Goal: Task Accomplishment & Management: Complete application form

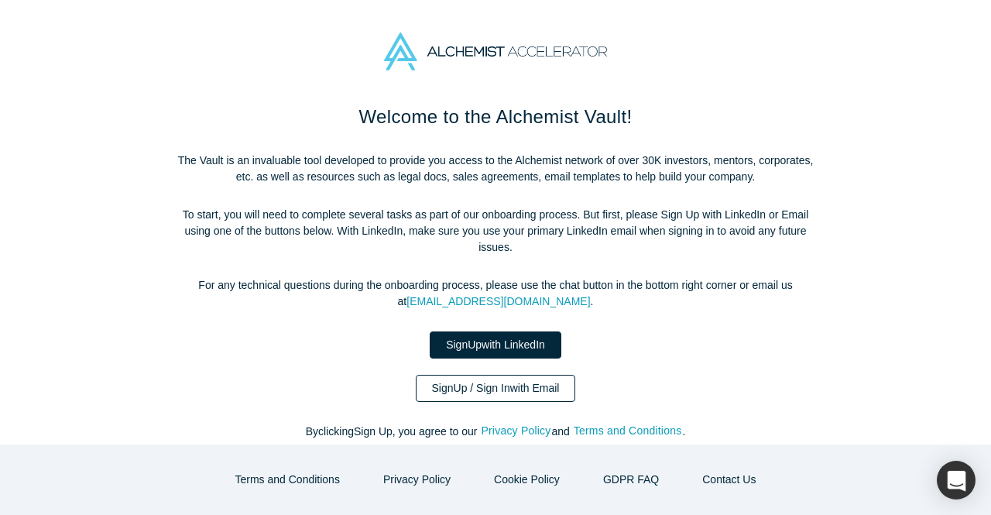
click at [543, 375] on link "Sign Up / Sign In with Email" at bounding box center [496, 388] width 160 height 27
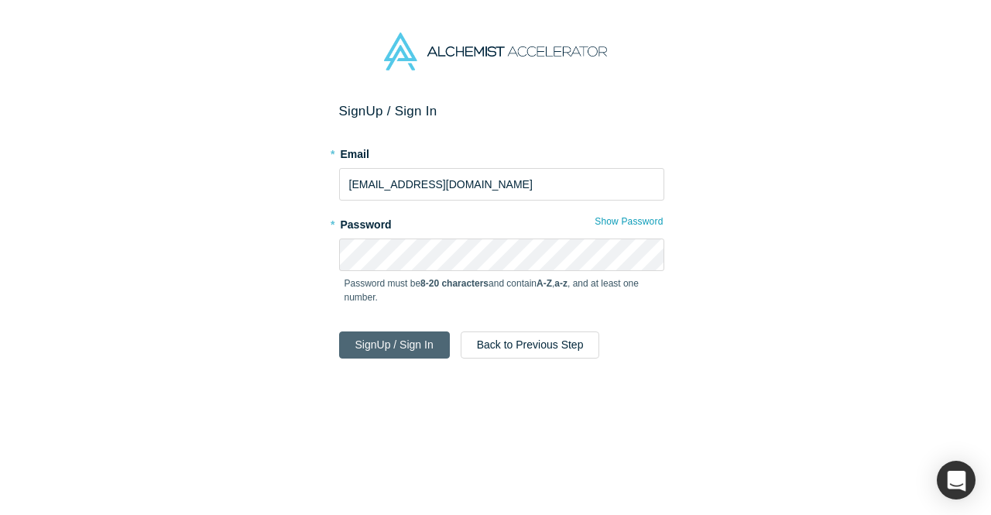
click at [398, 348] on button "Sign Up / Sign In" at bounding box center [394, 344] width 111 height 27
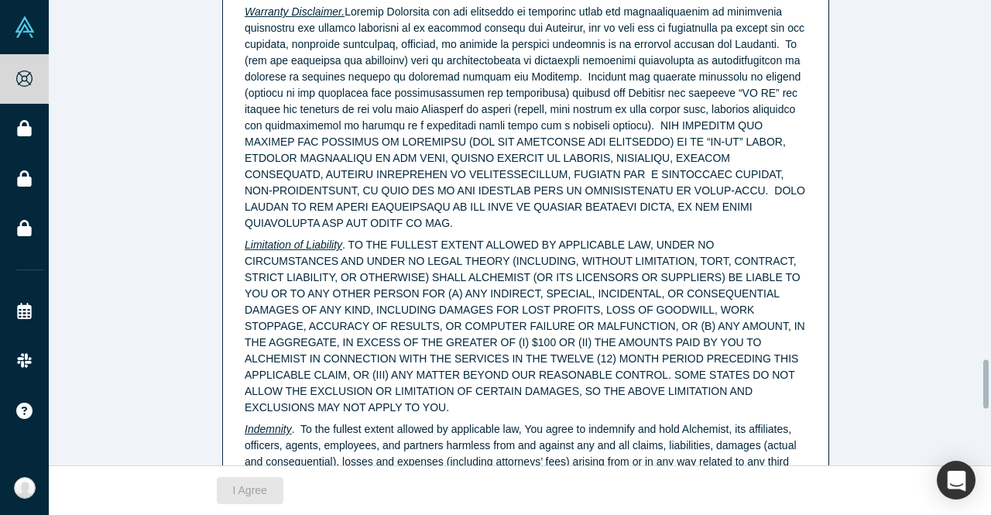
scroll to position [3964, 0]
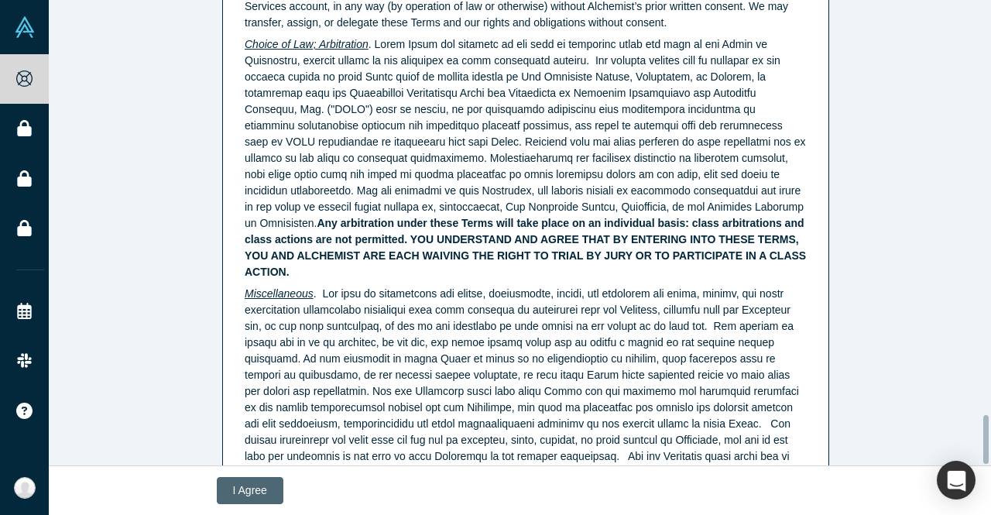
click at [260, 492] on button "I Agree" at bounding box center [250, 490] width 67 height 27
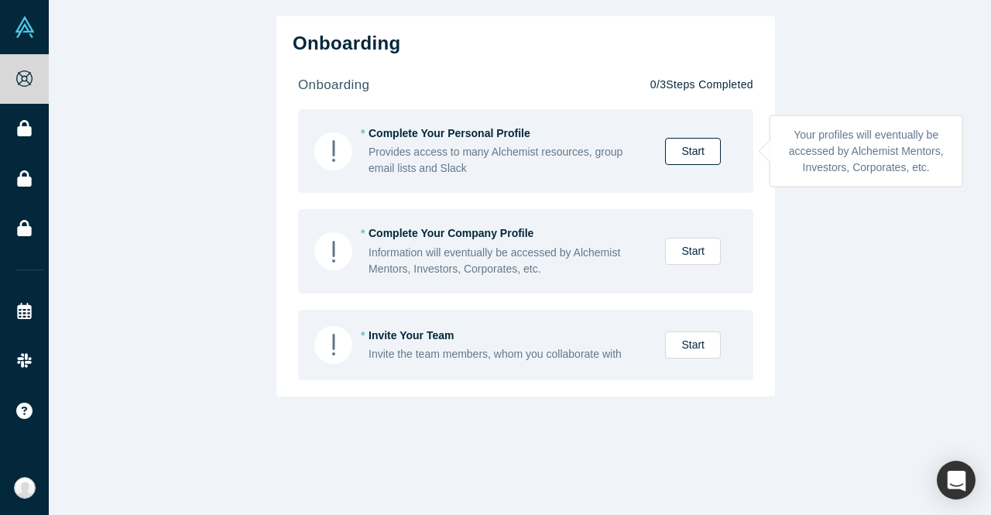
click at [676, 148] on link "Start" at bounding box center [693, 151] width 56 height 27
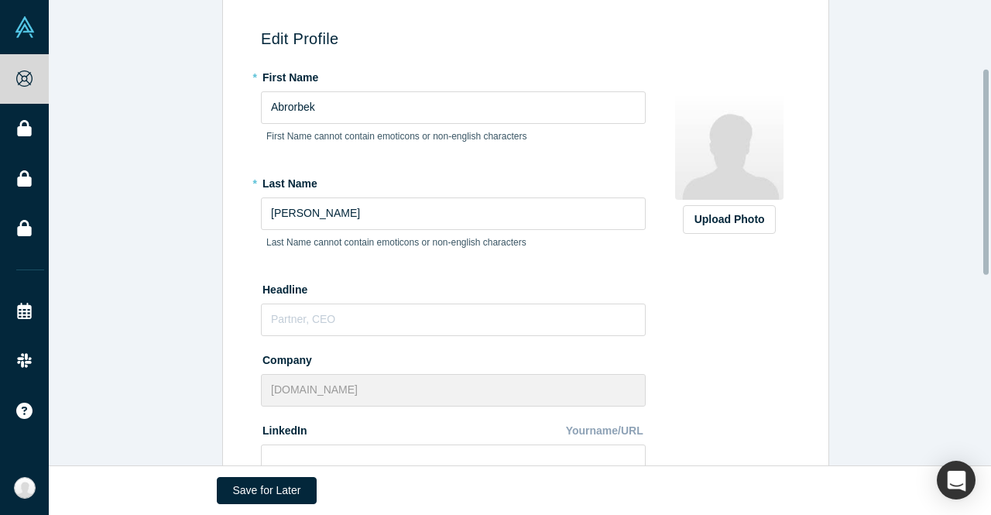
scroll to position [155, 0]
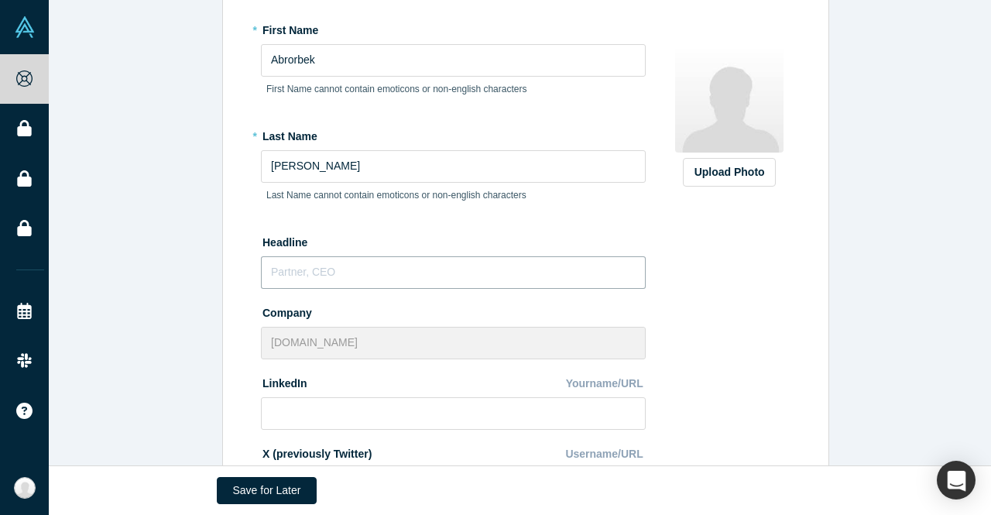
click at [361, 275] on input "text" at bounding box center [453, 272] width 385 height 33
type input "CEO"
click at [743, 74] on img at bounding box center [729, 98] width 108 height 108
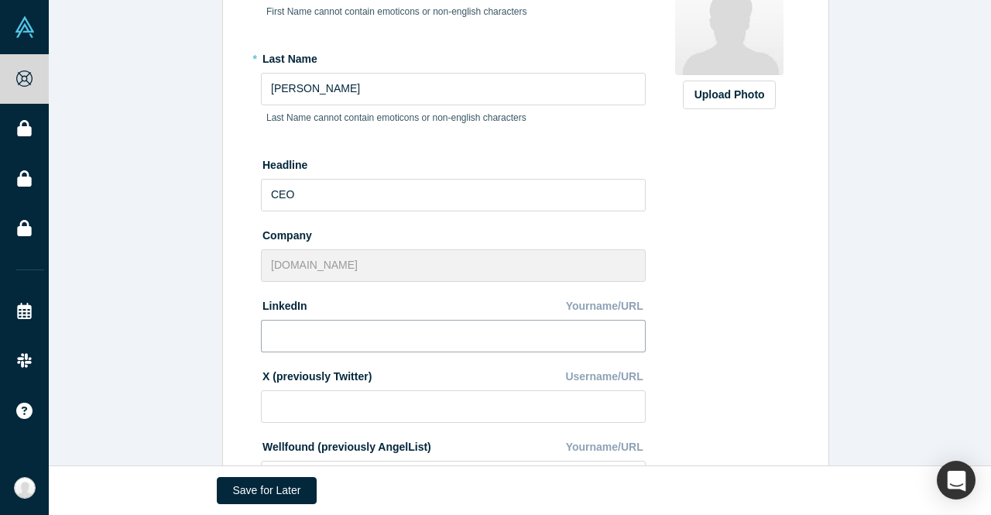
click at [521, 340] on input at bounding box center [453, 336] width 385 height 33
click at [709, 339] on div "Upload Photo Zoom Save Remove Upload New" at bounding box center [729, 328] width 134 height 776
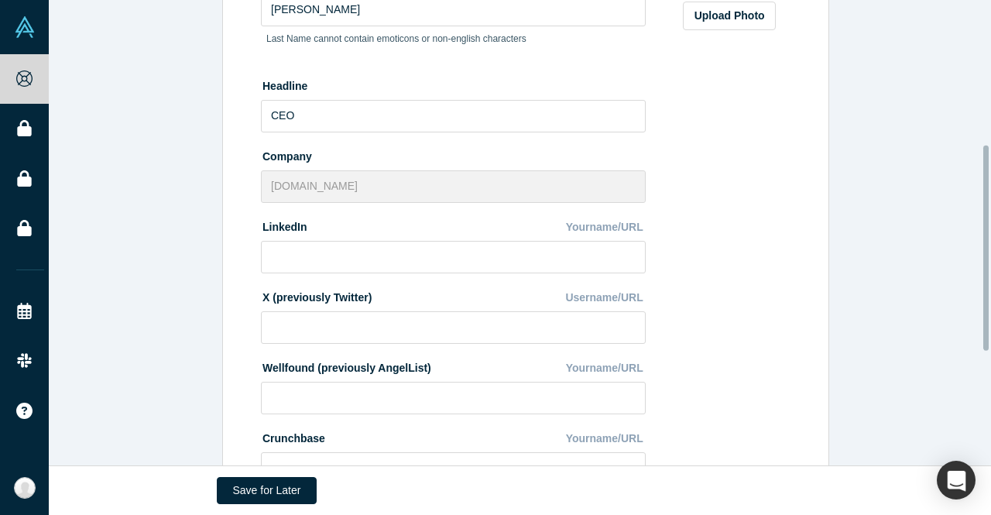
scroll to position [387, 0]
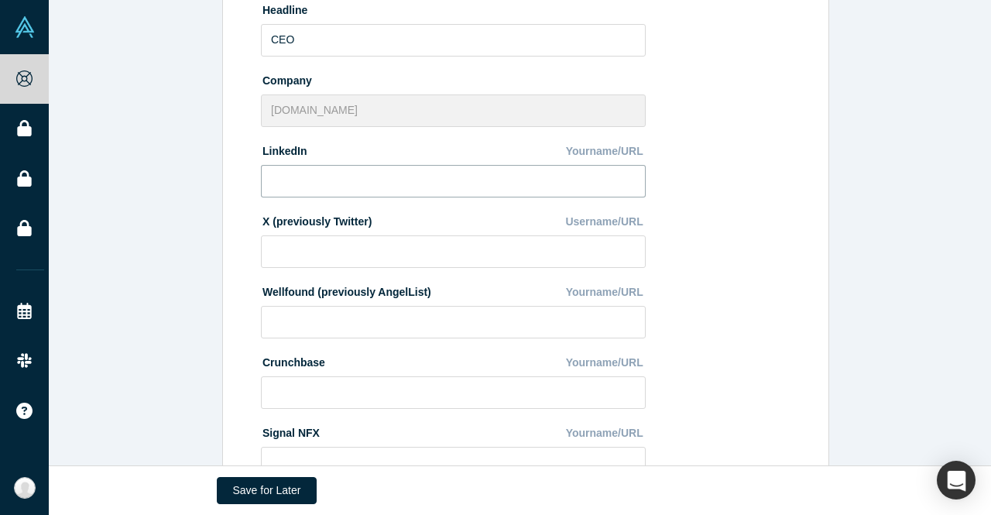
click at [349, 190] on input at bounding box center [453, 181] width 385 height 33
paste input "[URL][DOMAIN_NAME][PERSON_NAME]"
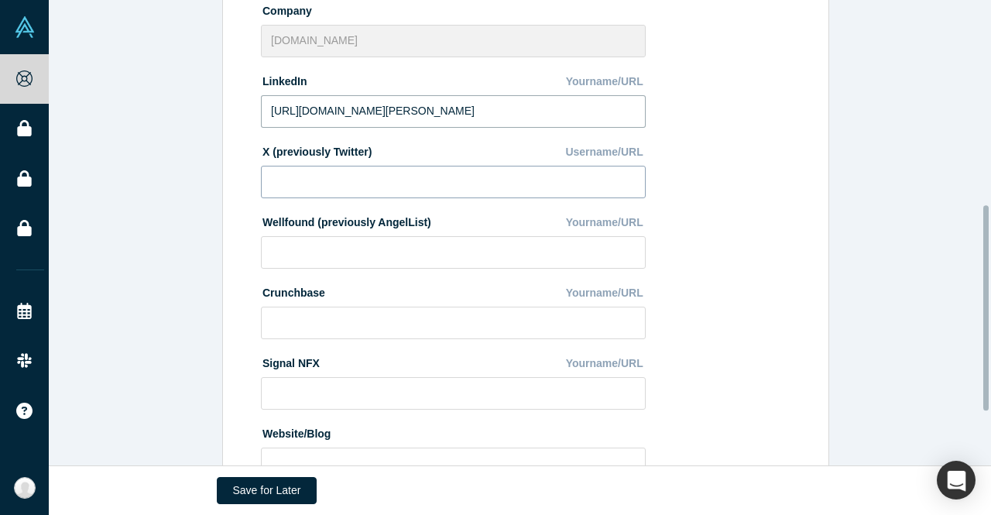
scroll to position [464, 0]
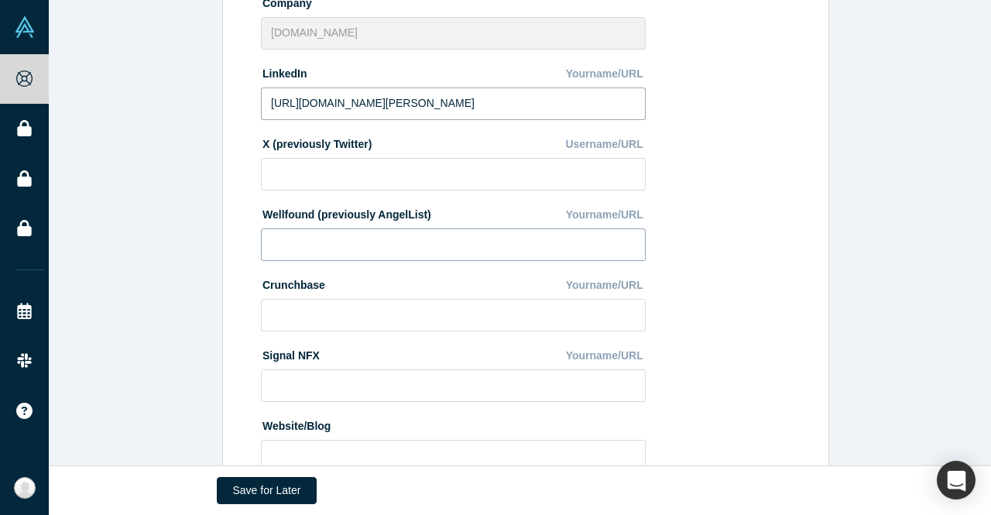
type input "[URL][DOMAIN_NAME][PERSON_NAME]"
click at [337, 245] on input at bounding box center [453, 244] width 385 height 33
drag, startPoint x: 423, startPoint y: 213, endPoint x: 307, endPoint y: 211, distance: 116.1
click at [307, 211] on div "Wellfound (previously AngelList) Yourname/URL" at bounding box center [453, 214] width 385 height 27
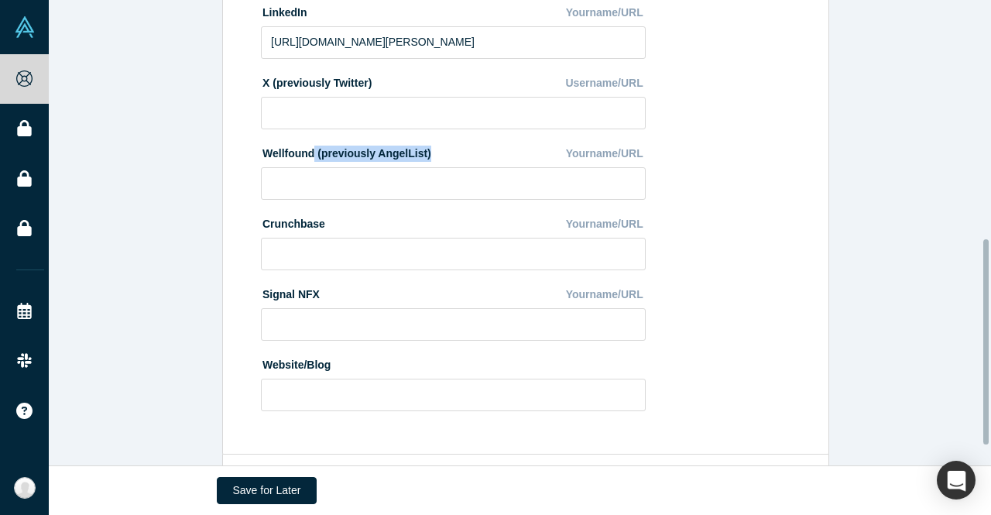
scroll to position [542, 0]
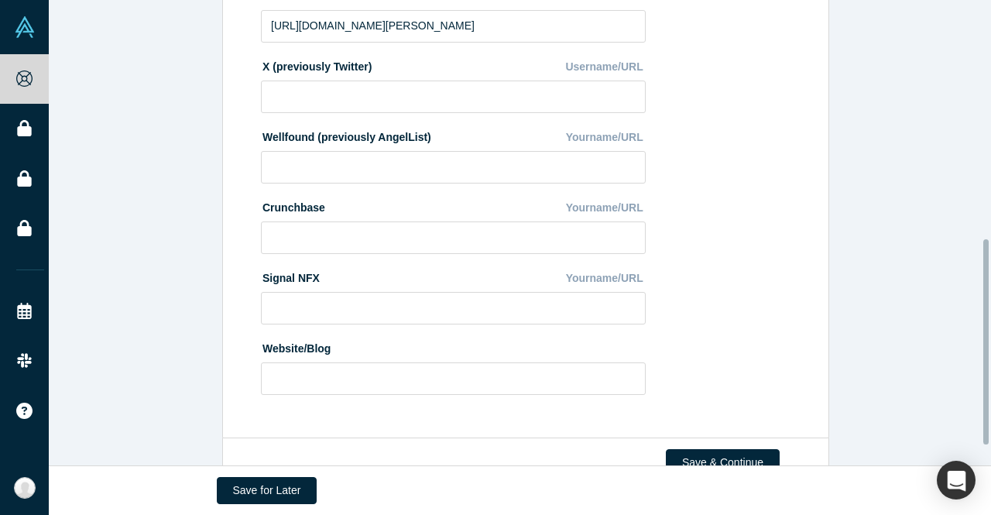
click at [344, 214] on div "Crunchbase Yourname/URL" at bounding box center [453, 207] width 385 height 27
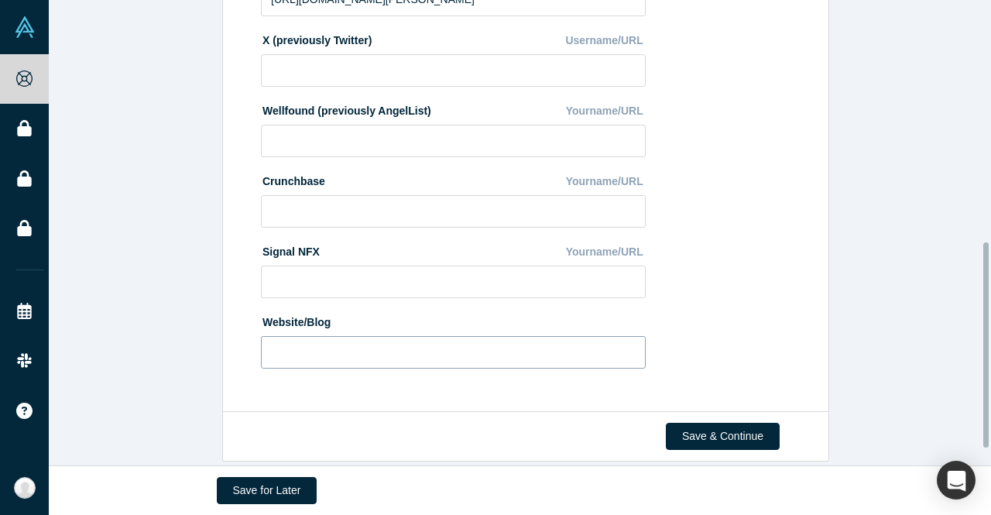
scroll to position [585, 0]
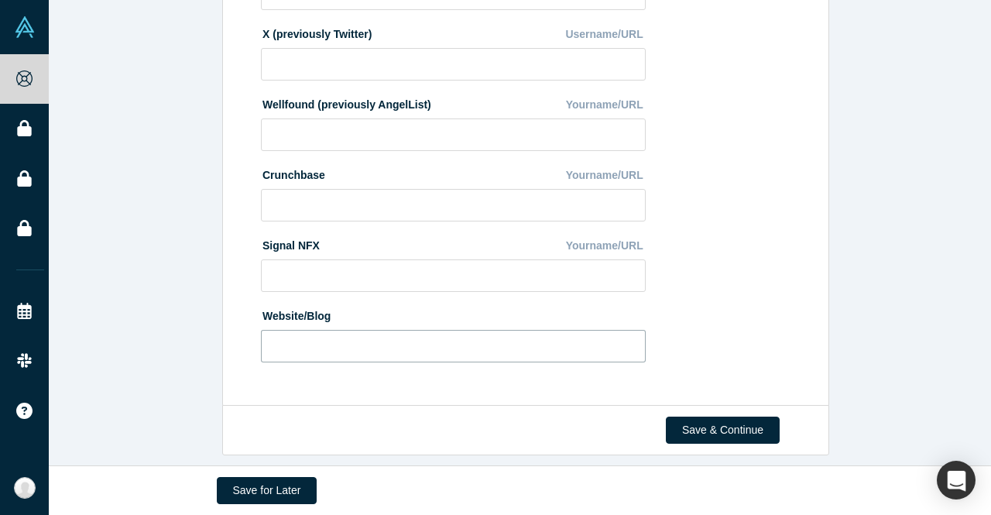
click at [341, 332] on input at bounding box center [453, 346] width 385 height 33
type input "https://jobster.hr/en"
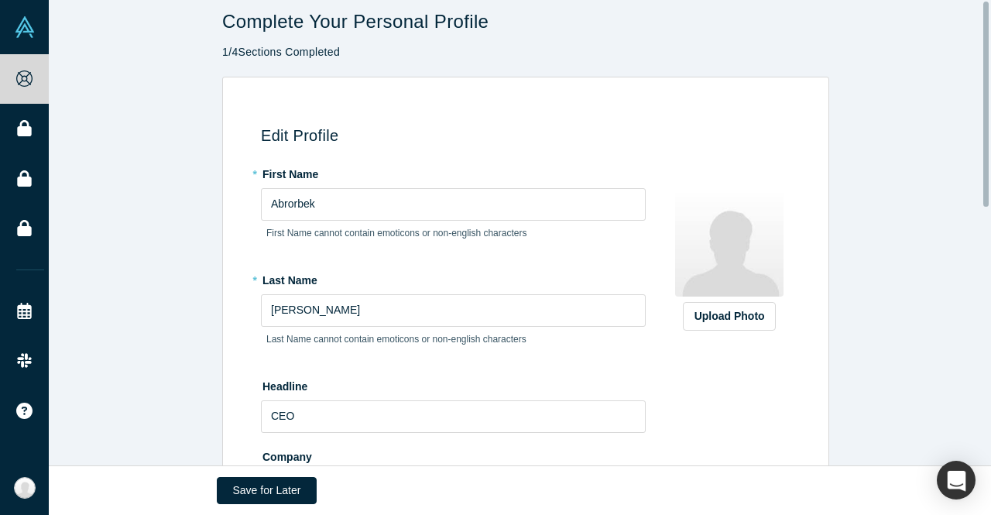
scroll to position [0, 0]
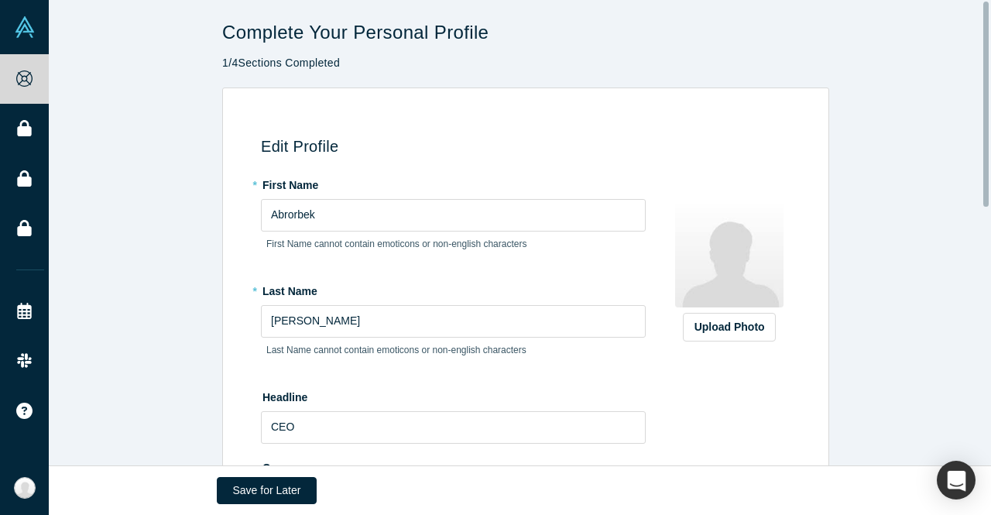
click at [733, 258] on img at bounding box center [729, 253] width 108 height 108
click at [715, 327] on div "Upload Photo" at bounding box center [729, 327] width 70 height 16
click at [0, 0] on input "Upload Photo" at bounding box center [0, 0] width 0 height 0
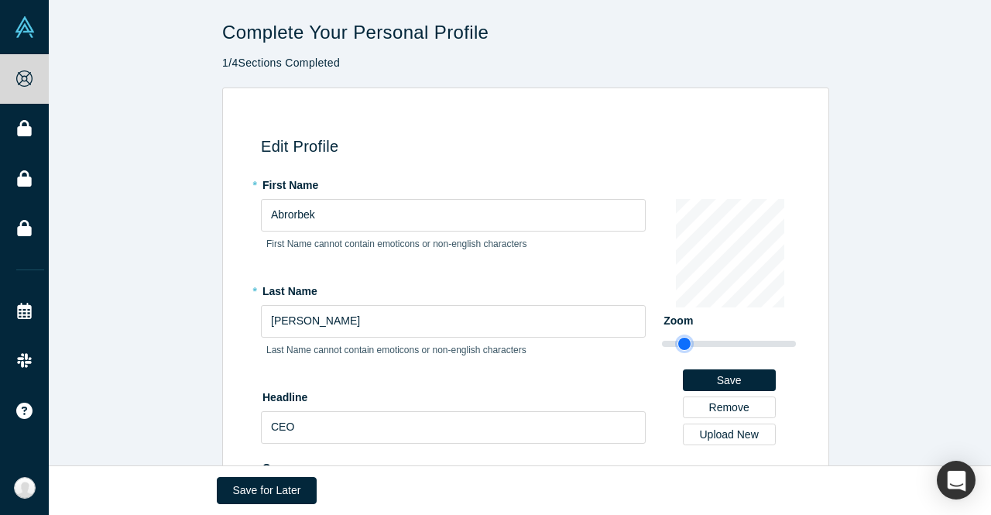
click at [679, 346] on input "range" at bounding box center [729, 343] width 134 height 19
click at [721, 377] on button "Save" at bounding box center [729, 380] width 93 height 22
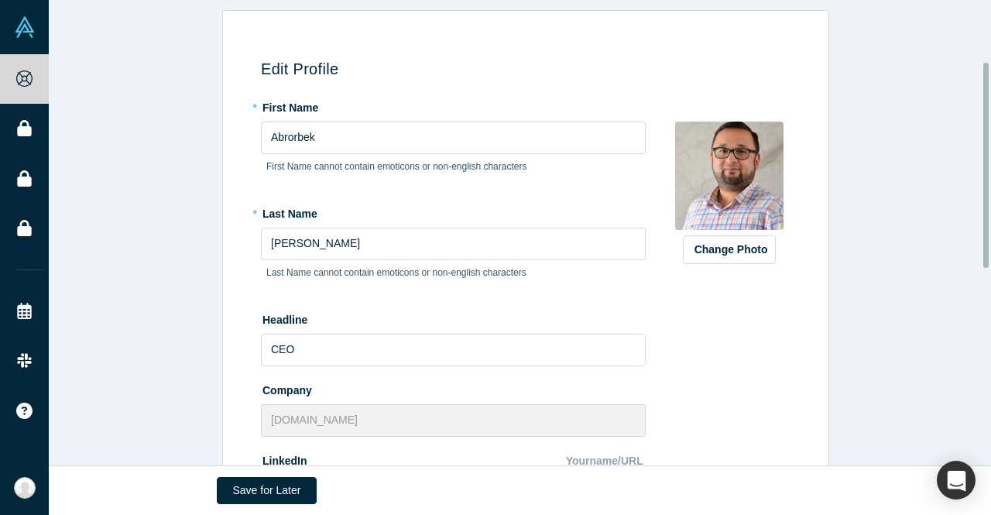
scroll to position [155, 0]
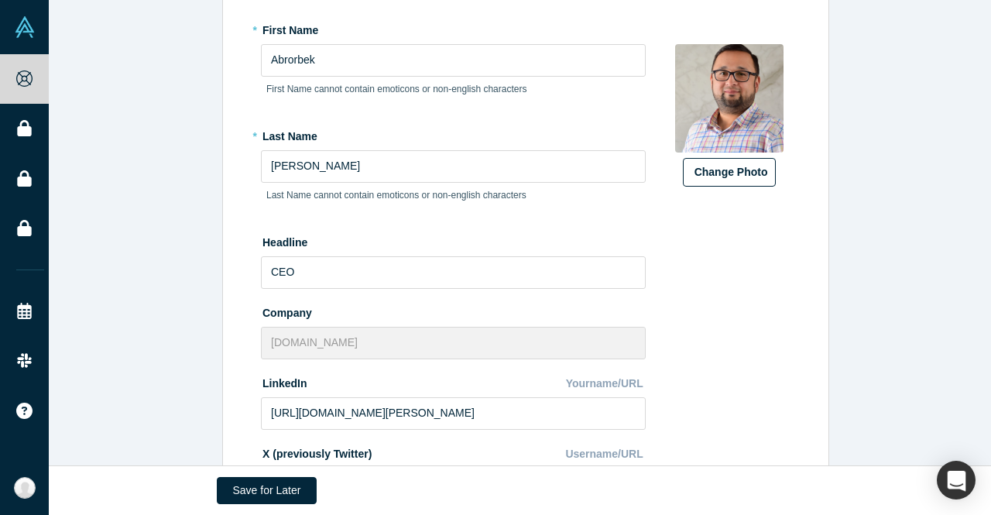
click at [725, 174] on button "Change Photo" at bounding box center [729, 172] width 93 height 29
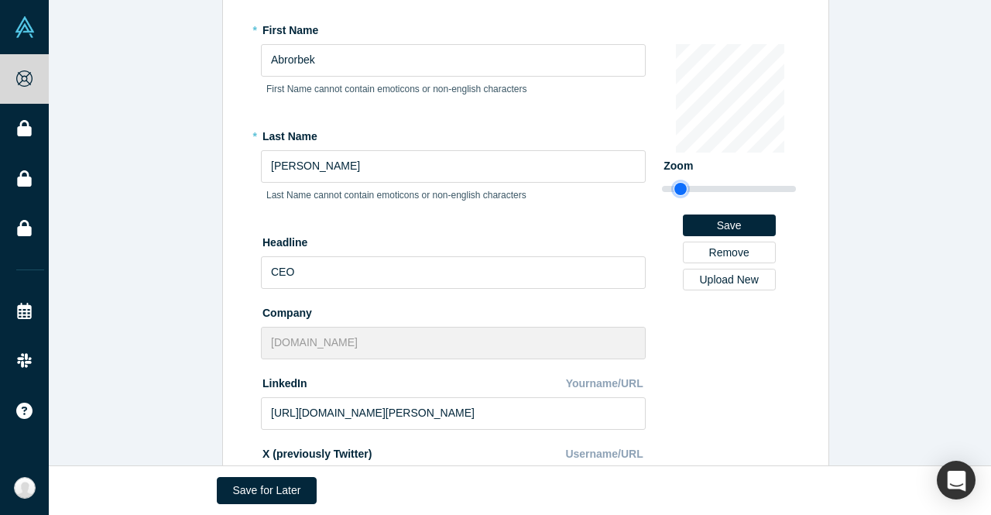
type input "1.07"
click at [674, 189] on input "range" at bounding box center [729, 189] width 134 height 19
click at [747, 230] on button "Save" at bounding box center [729, 225] width 93 height 22
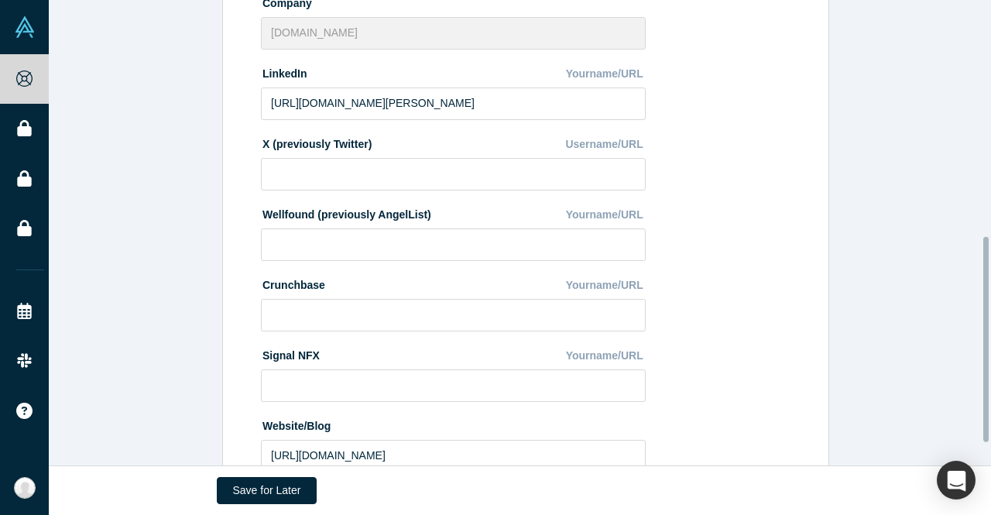
scroll to position [585, 0]
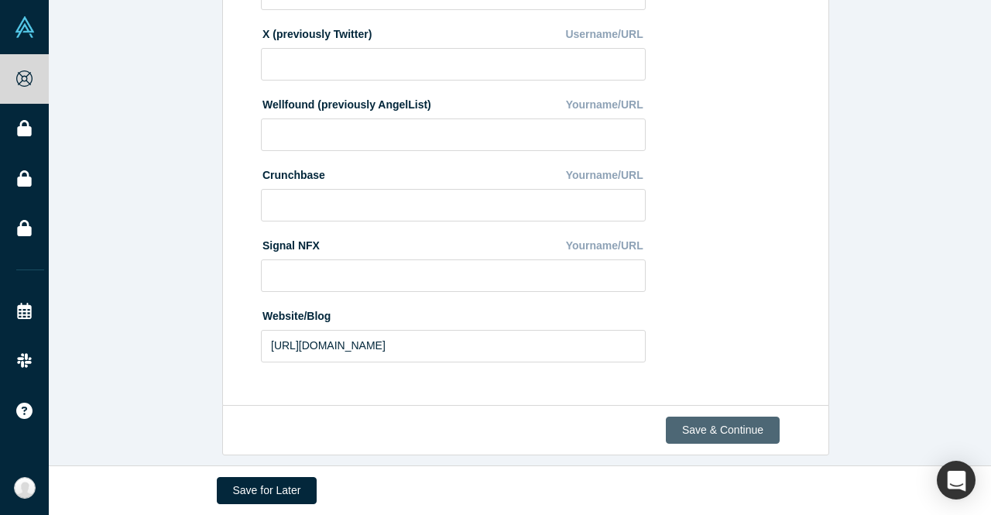
click at [718, 418] on button "Save & Continue" at bounding box center [723, 429] width 114 height 27
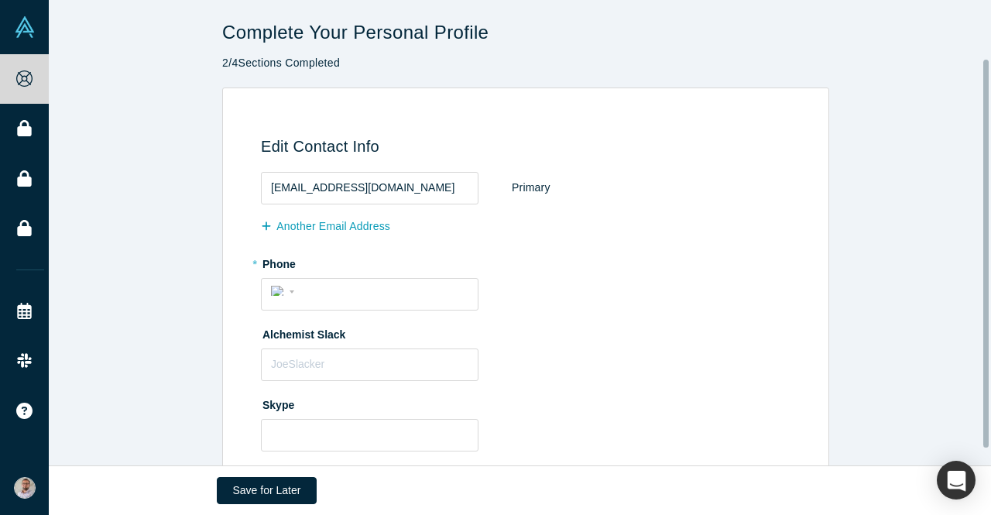
scroll to position [77, 0]
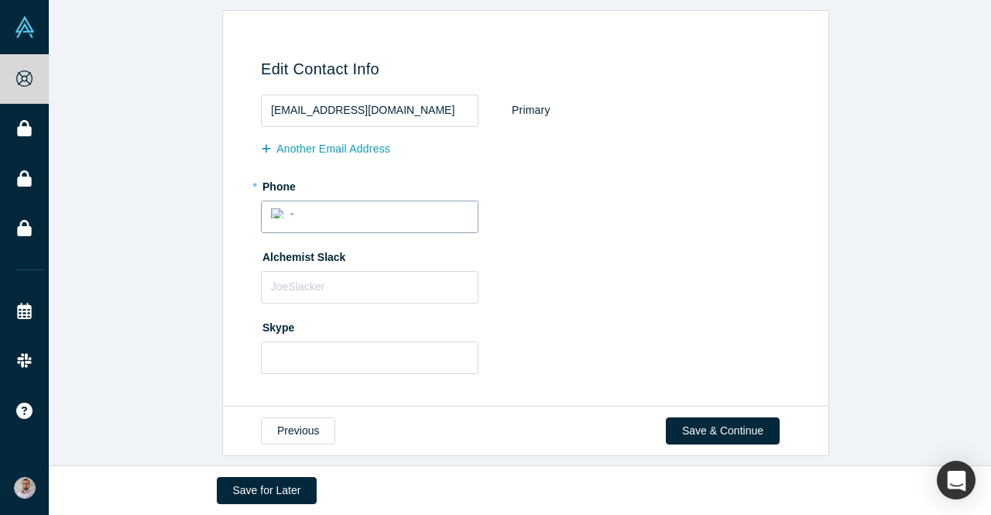
click at [272, 210] on div "International Afghanistan Åland Islands Albania Algeria American Samoa Andorra …" at bounding box center [285, 213] width 28 height 22
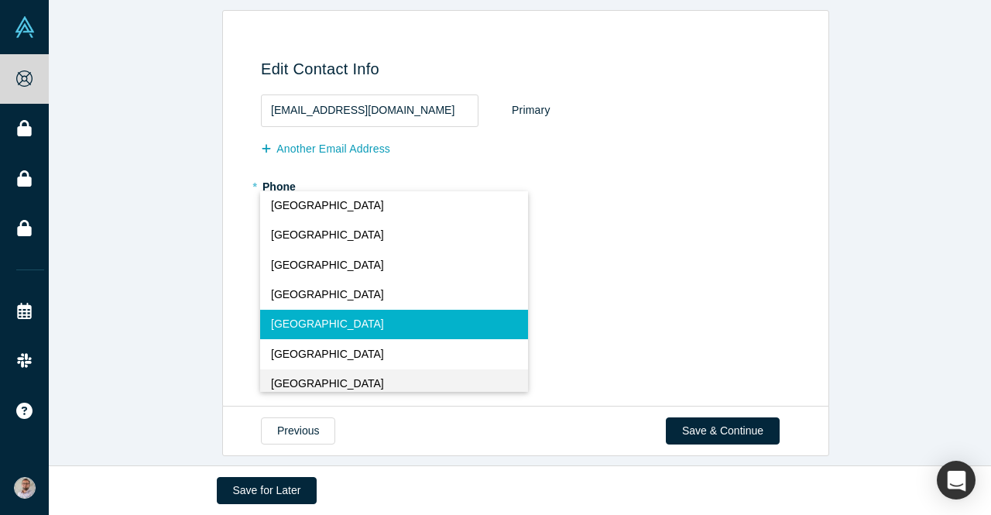
scroll to position [6822, 0]
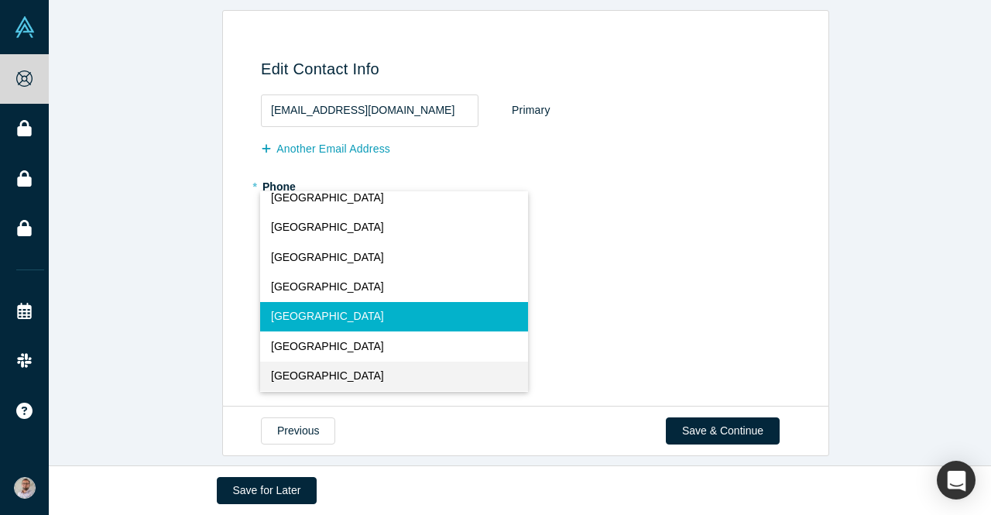
click at [287, 373] on span "Uzbekistan" at bounding box center [327, 376] width 113 height 16
select select "UZ"
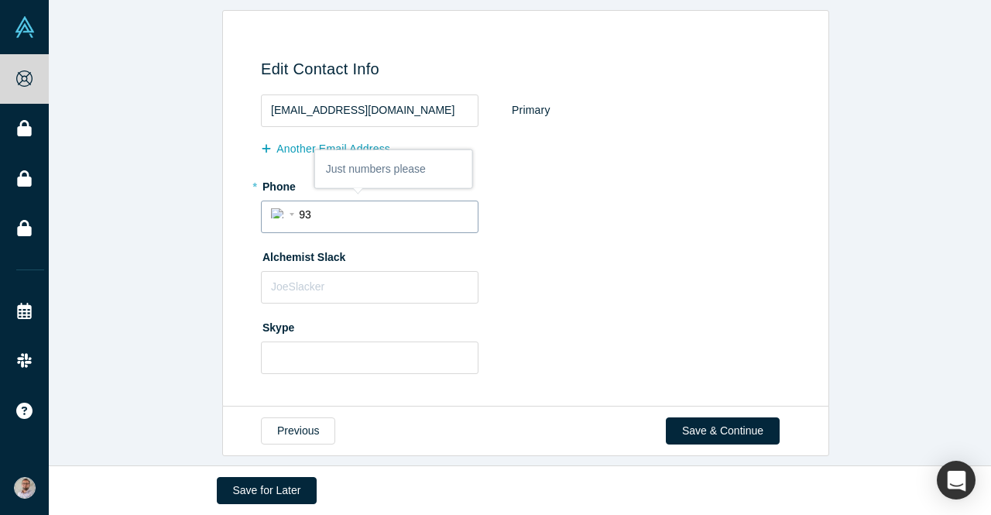
type input "93 550 05 82"
click at [573, 283] on div "Alchemist Slack" at bounding box center [528, 274] width 535 height 60
click at [351, 293] on input "text" at bounding box center [370, 287] width 218 height 33
click at [358, 346] on input "text" at bounding box center [370, 357] width 218 height 33
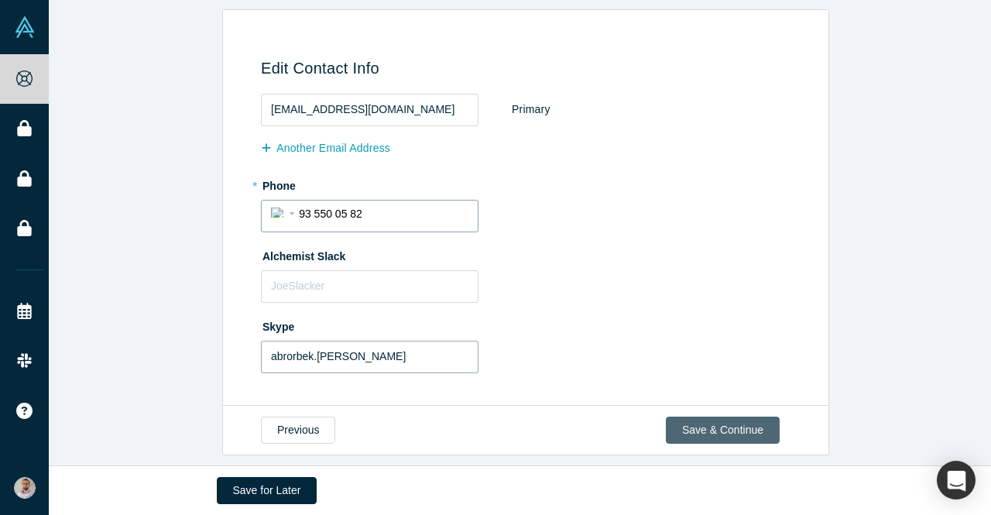
type input "abrorbek.sharipov"
click at [704, 416] on button "Save & Continue" at bounding box center [723, 429] width 114 height 27
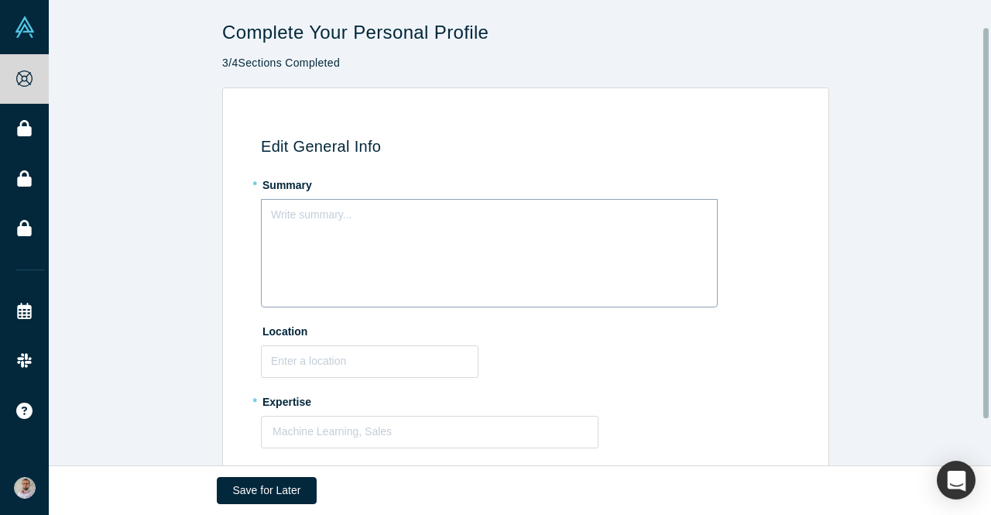
scroll to position [86, 0]
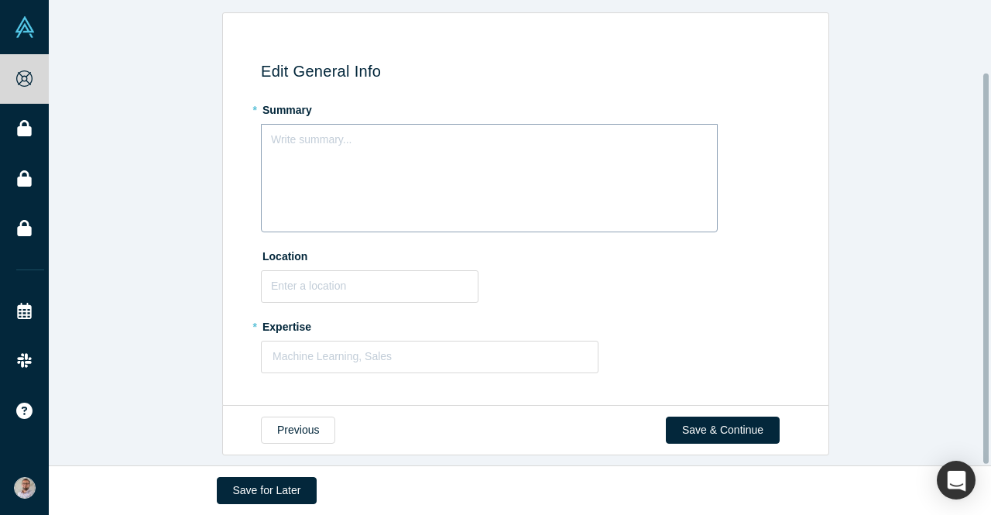
click at [392, 139] on div "Write summary..." at bounding box center [489, 178] width 457 height 108
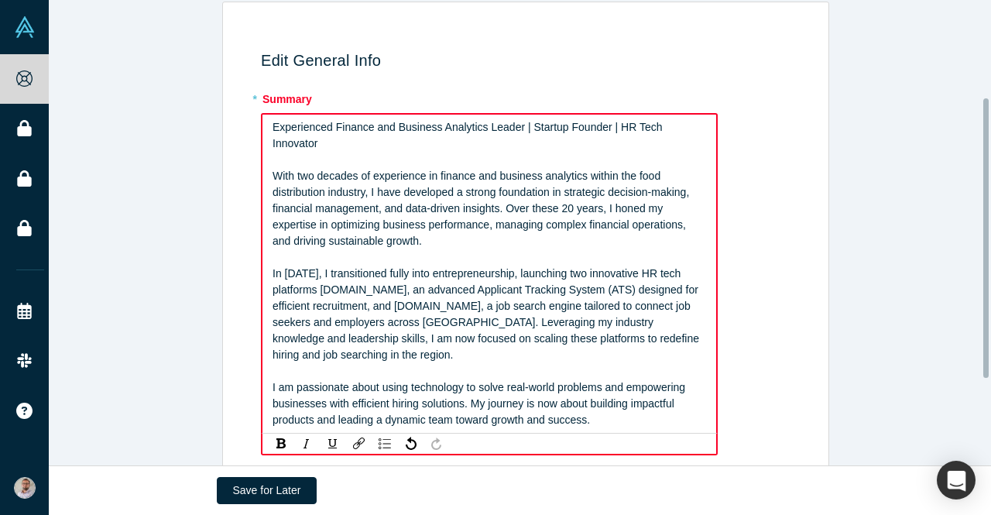
scroll to position [303, 0]
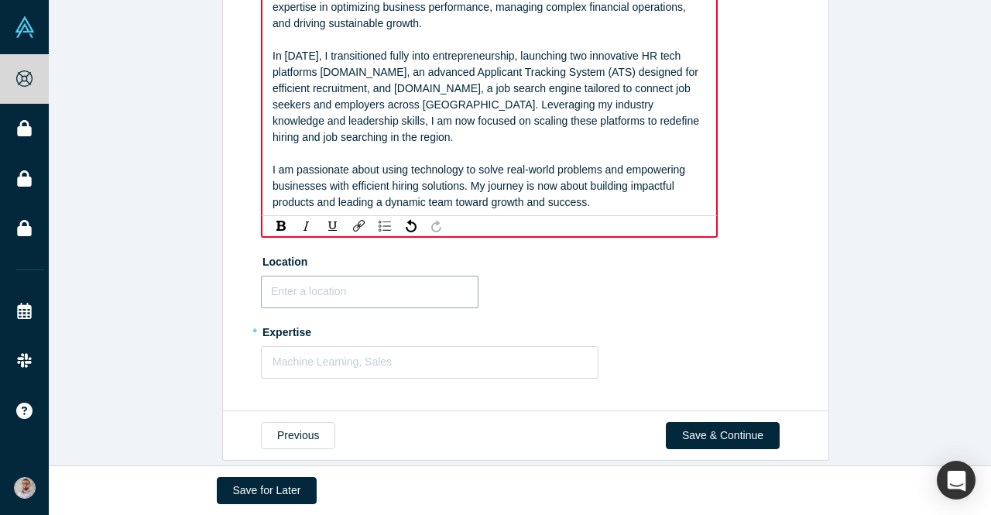
click at [347, 280] on input "text" at bounding box center [370, 292] width 218 height 33
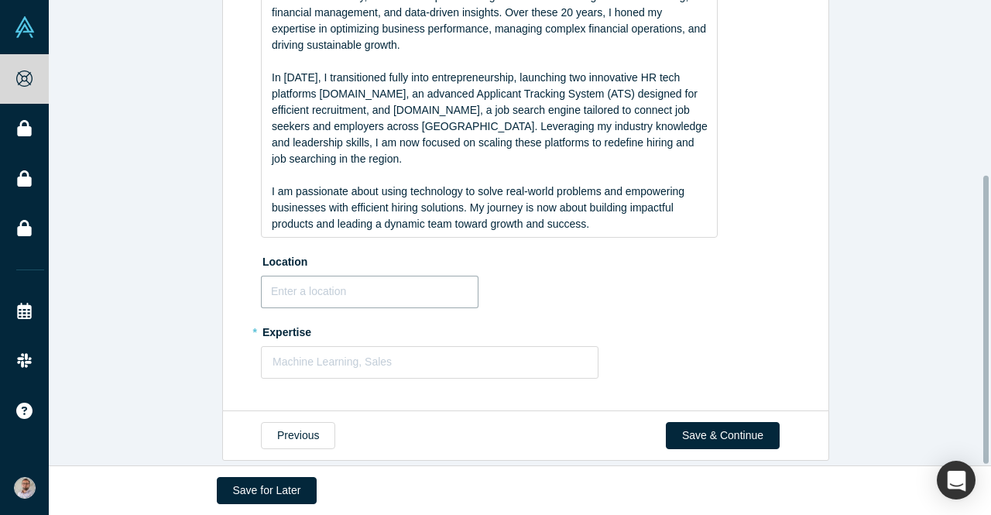
type input "U"
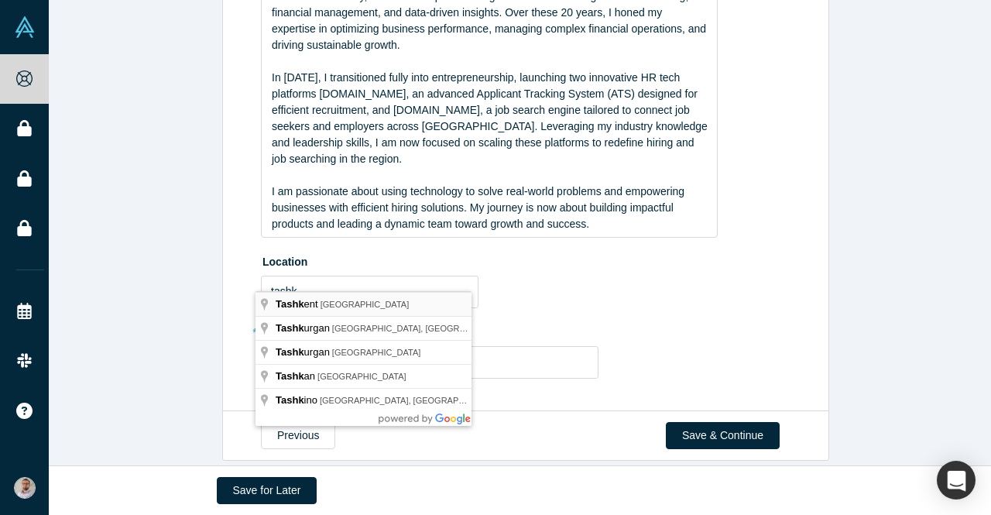
type input "Tashkent, Uzbekistan"
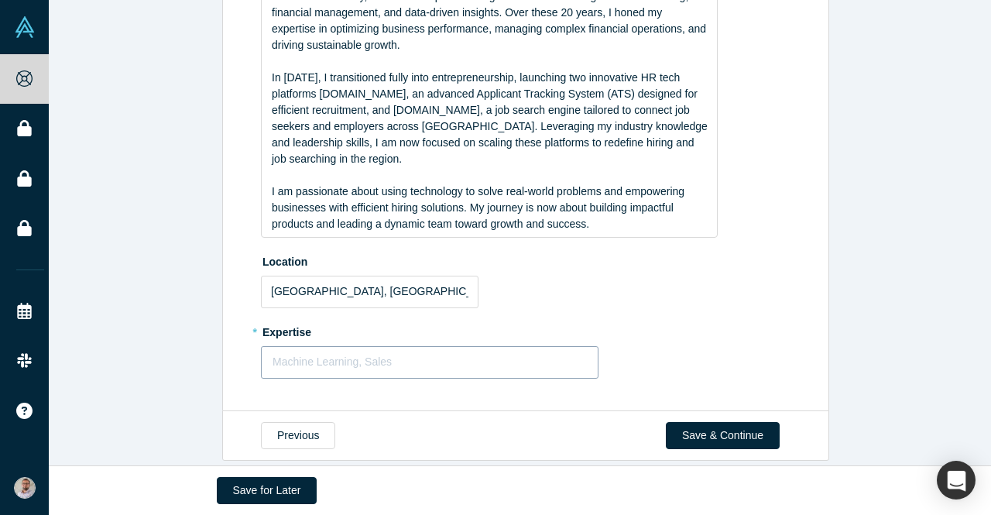
click at [344, 352] on div at bounding box center [429, 361] width 314 height 19
click at [711, 319] on label "* Expertise" at bounding box center [528, 330] width 535 height 22
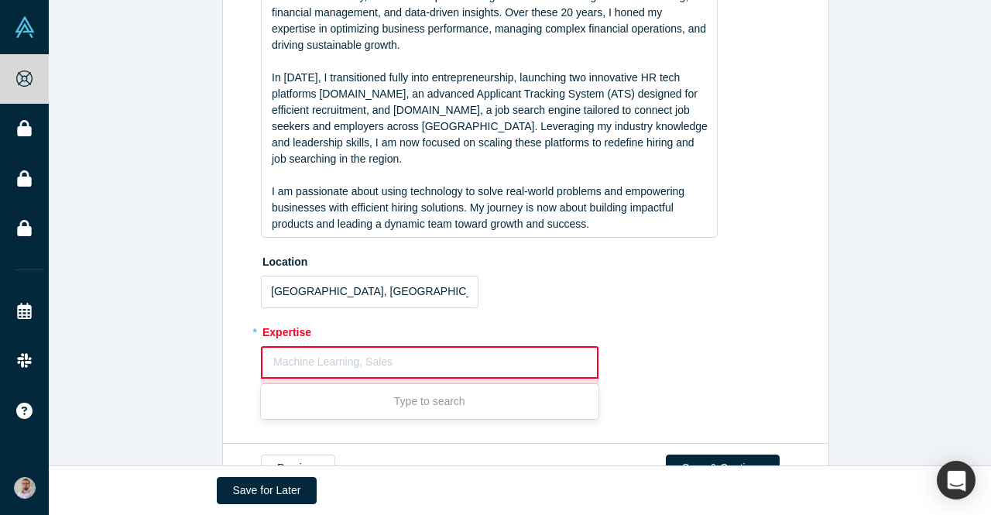
click at [568, 352] on div at bounding box center [429, 361] width 313 height 19
type input "Finance"
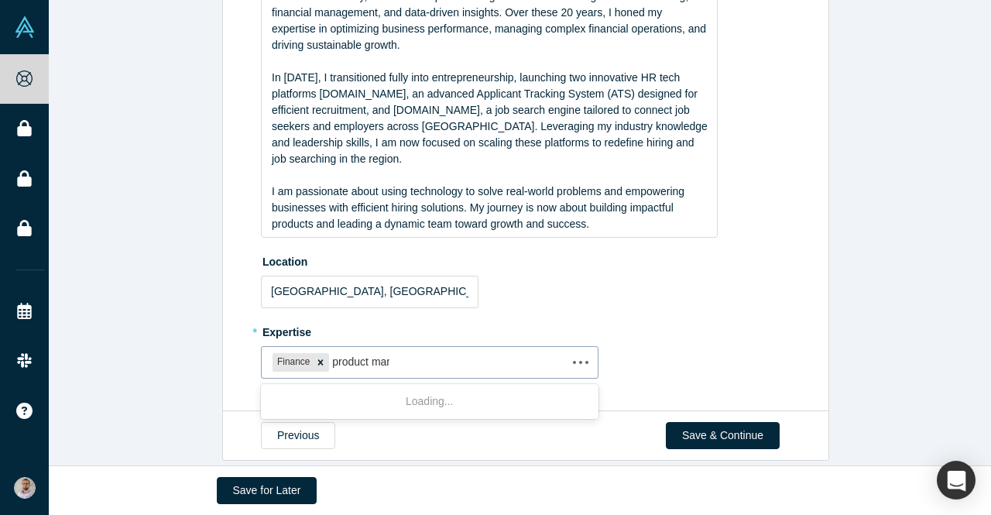
type input "product mana"
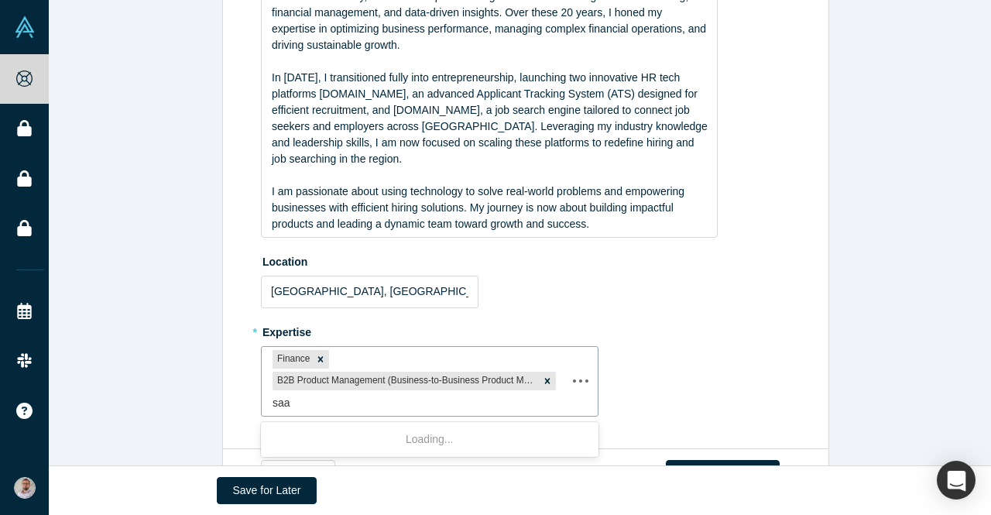
type input "saas"
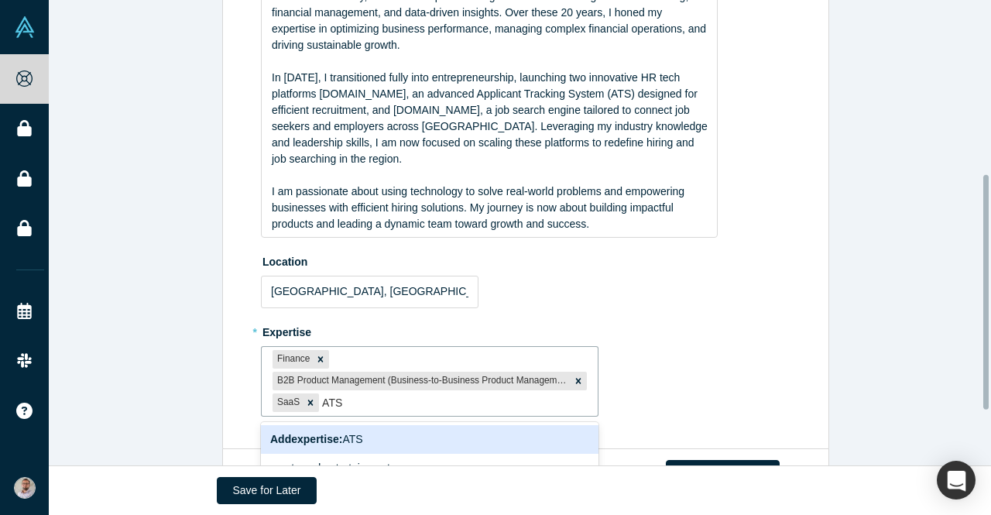
scroll to position [436, 0]
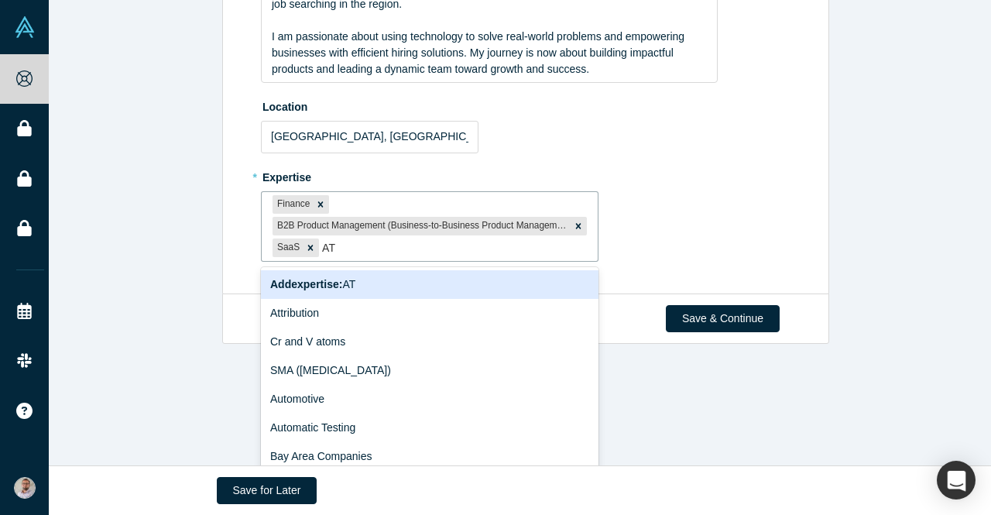
type input "A"
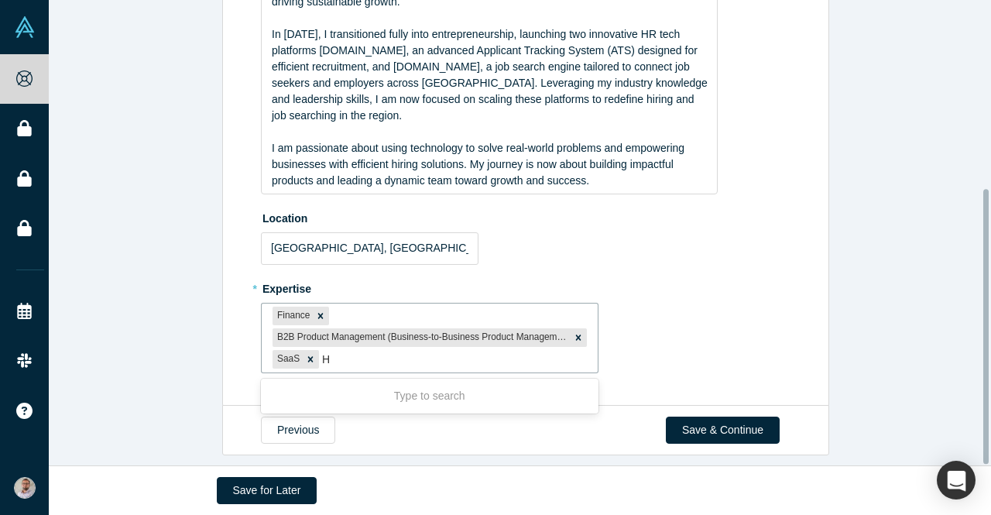
scroll to position [319, 0]
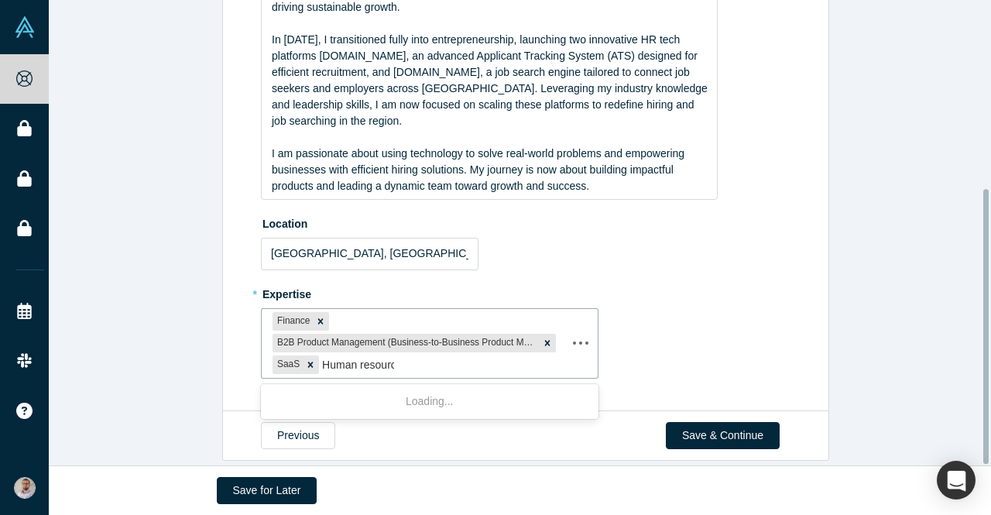
type input "Human resource"
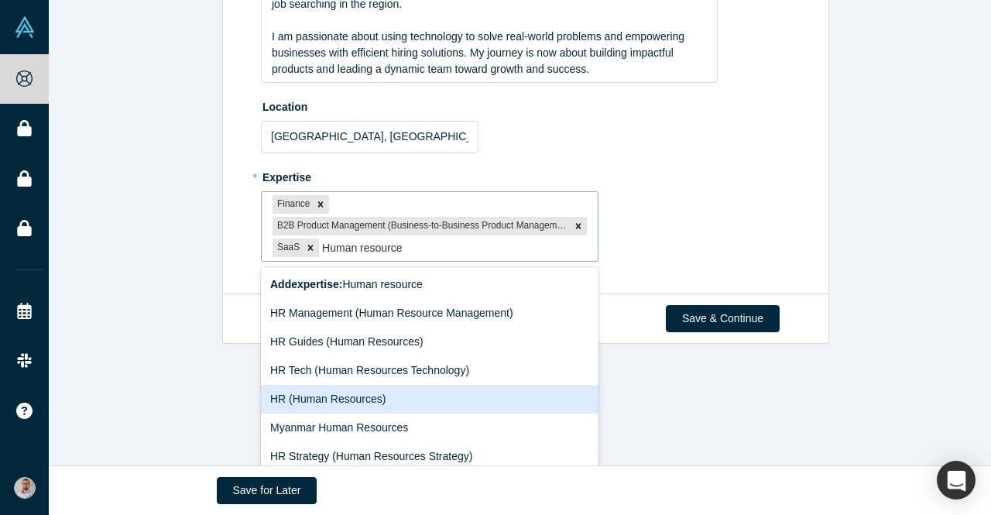
click at [328, 385] on div "HR (Human Resources)" at bounding box center [430, 399] width 338 height 29
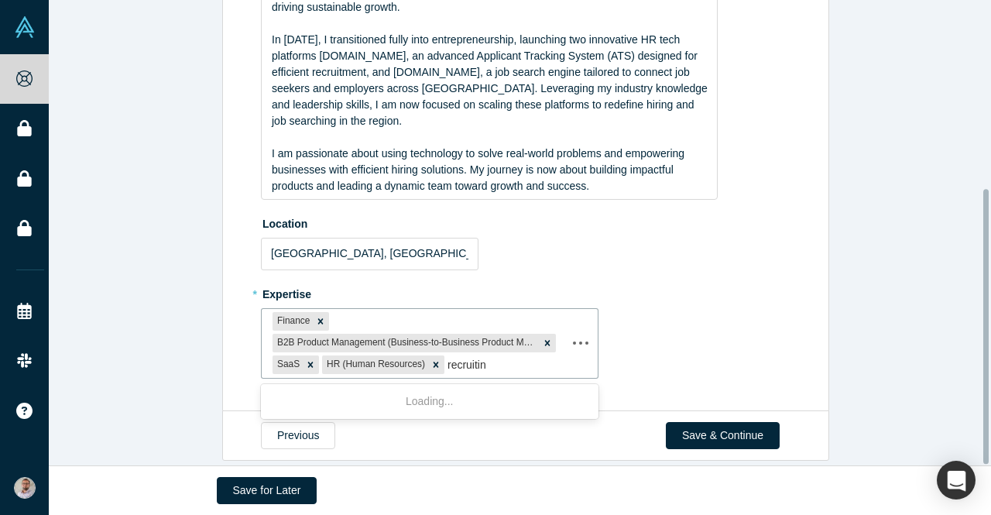
type input "recruiting"
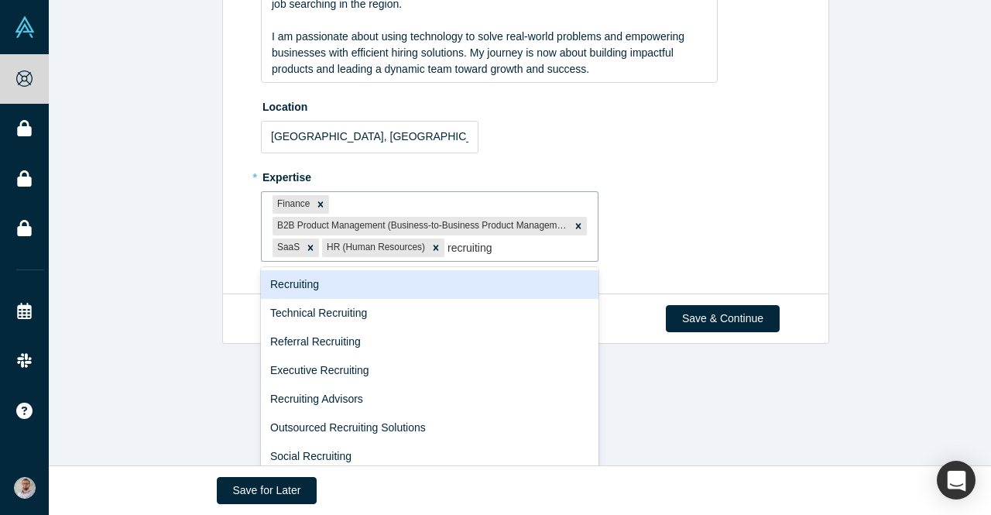
click at [293, 270] on div "Recruiting" at bounding box center [430, 284] width 338 height 29
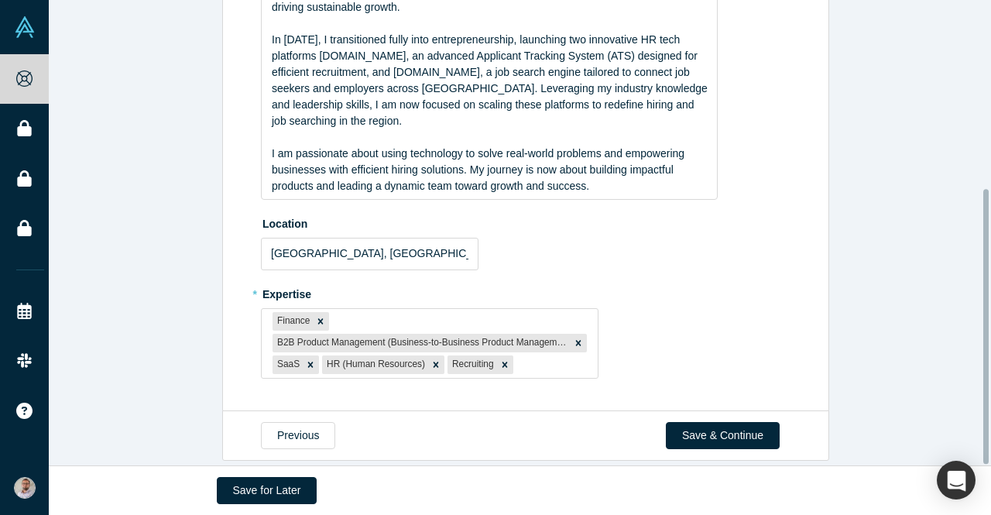
click at [920, 285] on div "Edit General Info * Summary Experienced Finance and Business Analytics Leader |…" at bounding box center [526, 90] width 954 height 643
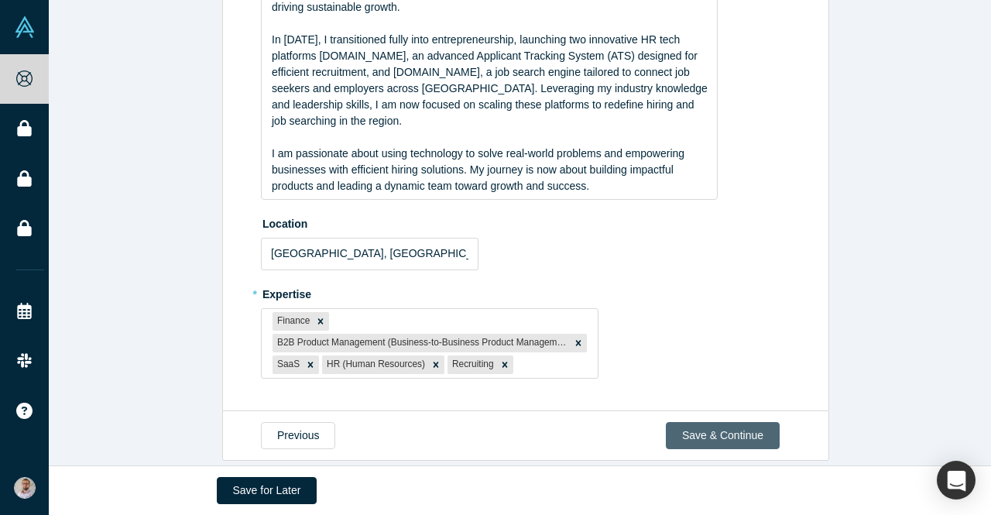
click at [720, 422] on button "Save & Continue" at bounding box center [723, 435] width 114 height 27
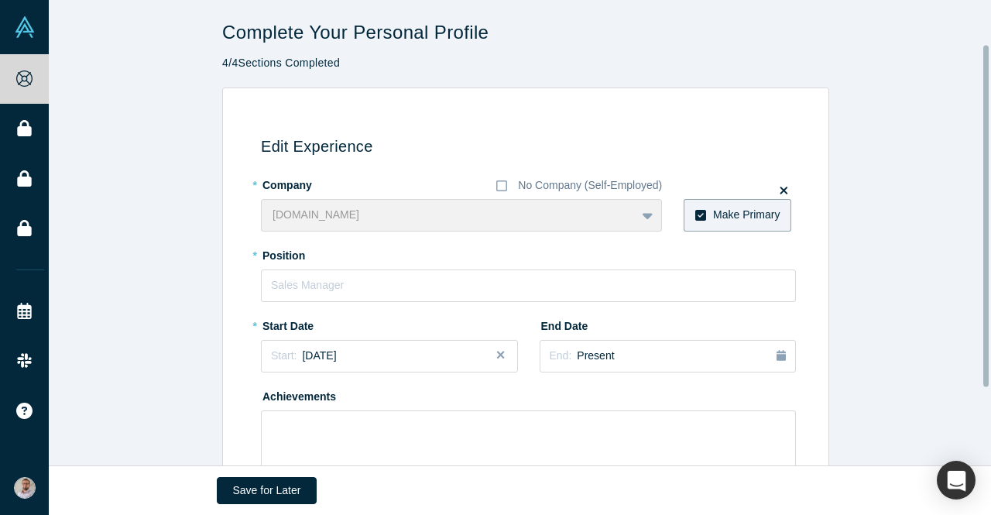
scroll to position [77, 0]
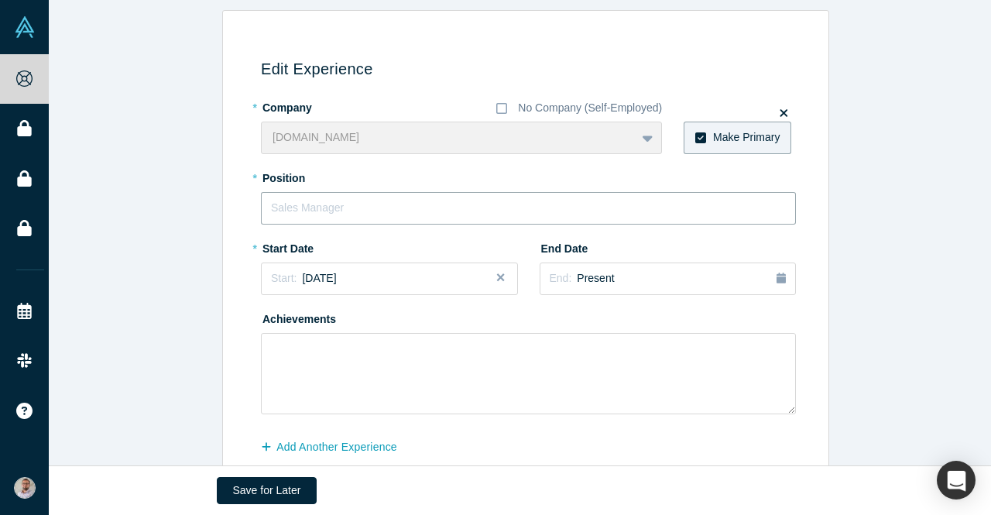
click at [408, 203] on input "text" at bounding box center [528, 208] width 535 height 33
type input "CEO"
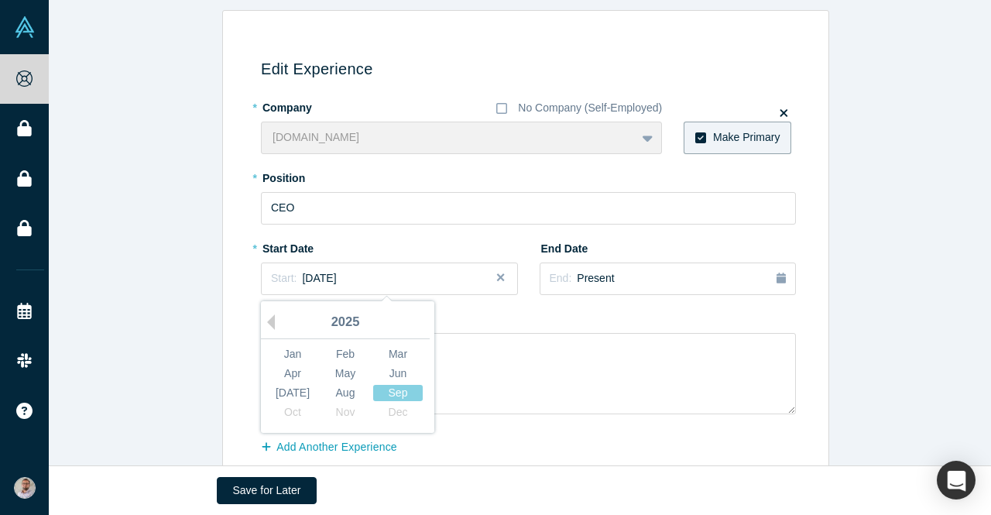
click at [272, 319] on div "2025" at bounding box center [345, 323] width 169 height 33
click at [265, 321] on button "Previous Year" at bounding box center [266, 321] width 15 height 15
click at [347, 375] on div "May" at bounding box center [345, 373] width 50 height 16
click at [832, 284] on div "Edit Experience * Company No Company (Self-Employed) jobster.hr To pick up a dr…" at bounding box center [526, 246] width 954 height 473
click at [325, 281] on span "April 2024" at bounding box center [319, 278] width 34 height 12
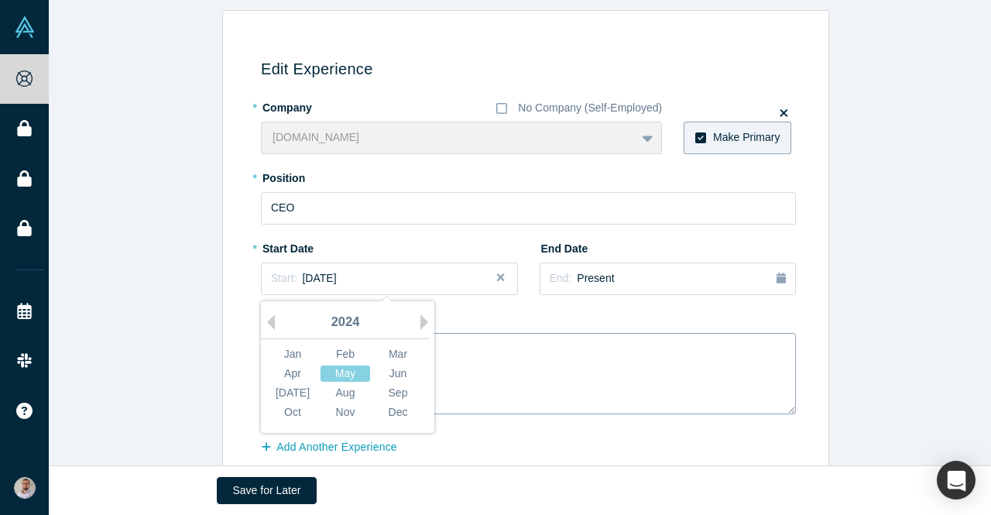
click at [344, 373] on div "May" at bounding box center [345, 373] width 50 height 16
click at [317, 280] on span "April 2024" at bounding box center [319, 278] width 34 height 12
click at [388, 372] on div "Jun" at bounding box center [398, 373] width 50 height 16
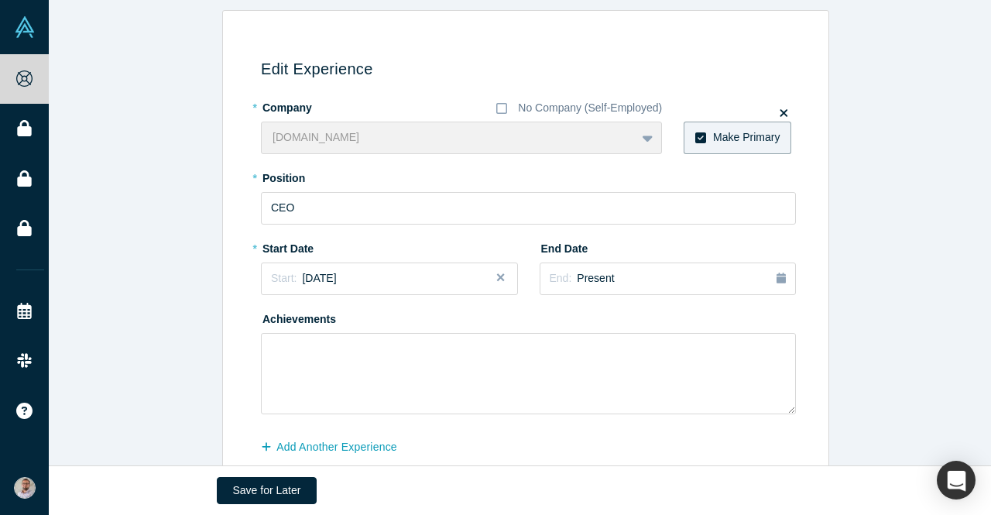
click at [399, 316] on div "Achievements" at bounding box center [528, 360] width 535 height 108
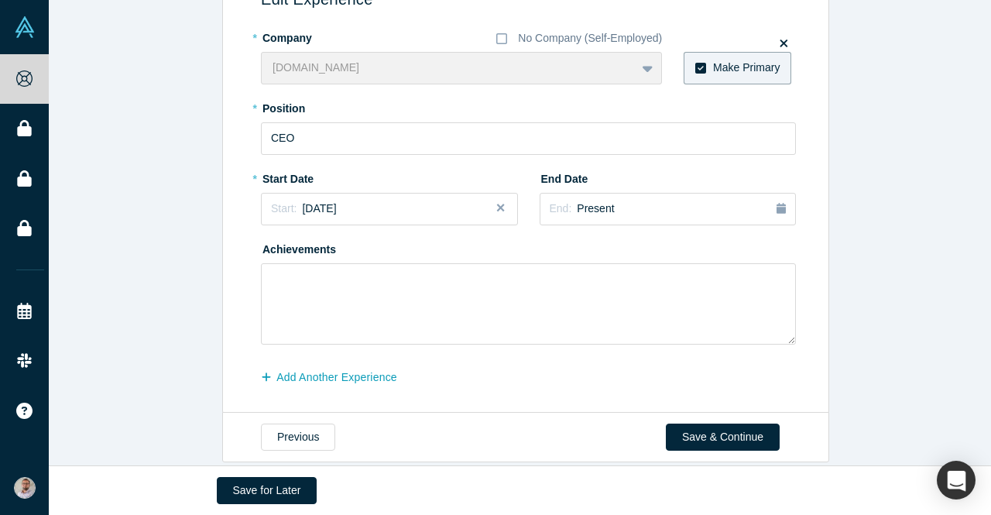
scroll to position [155, 0]
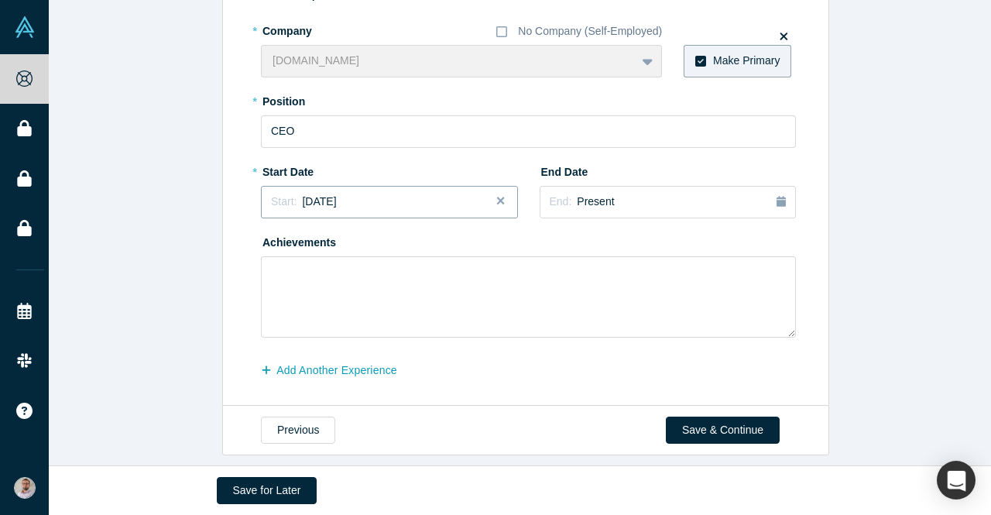
click at [364, 204] on div "Start: May 2024" at bounding box center [389, 202] width 237 height 16
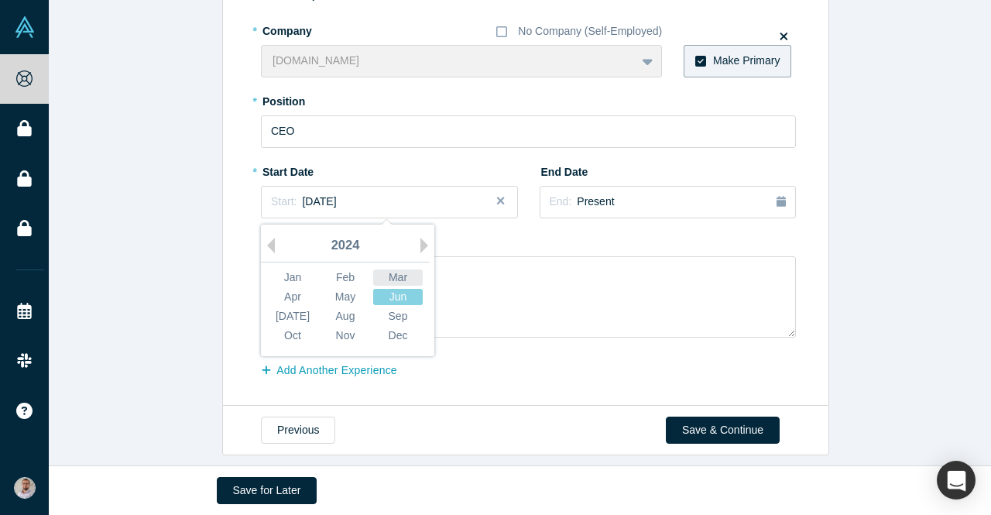
click at [392, 274] on div "Mar" at bounding box center [398, 277] width 50 height 16
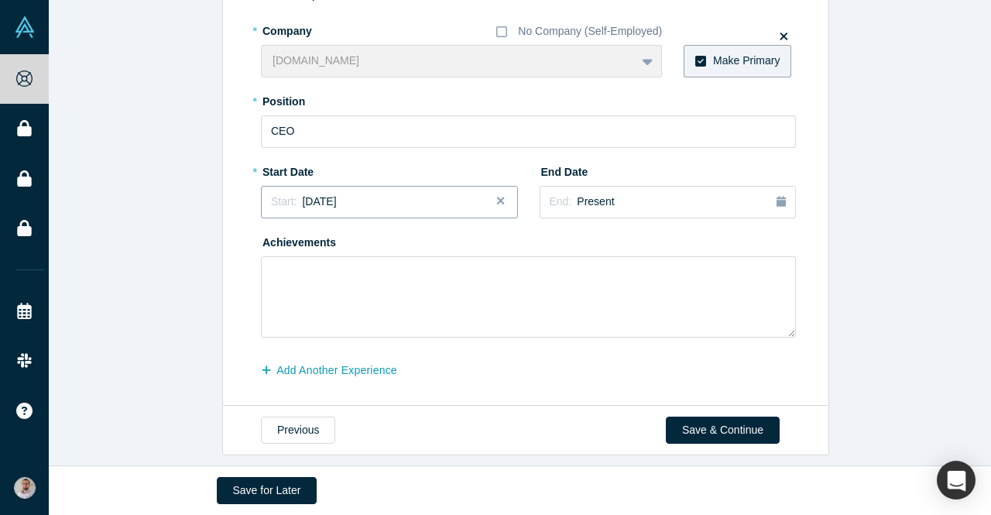
click at [386, 199] on div "Start: February 2024" at bounding box center [389, 202] width 237 height 16
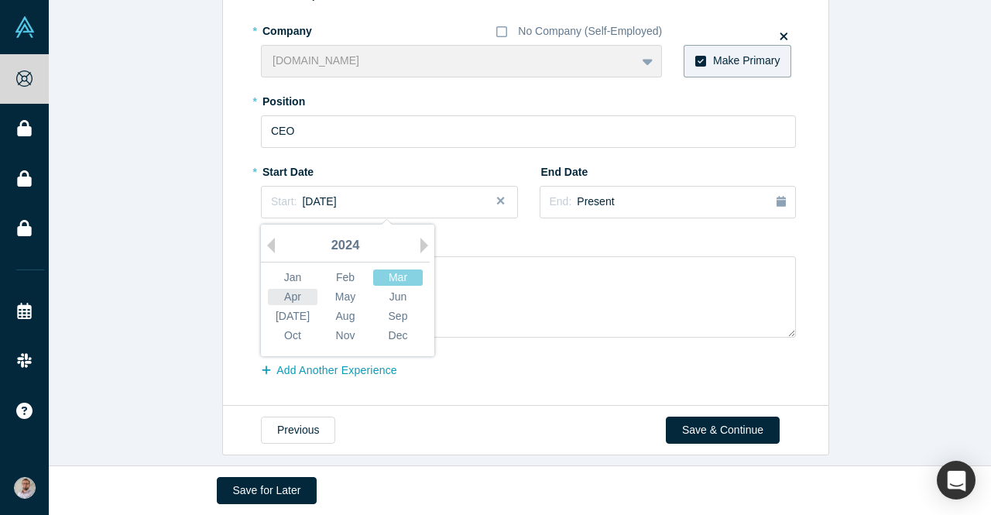
click at [286, 295] on div "Apr" at bounding box center [293, 297] width 50 height 16
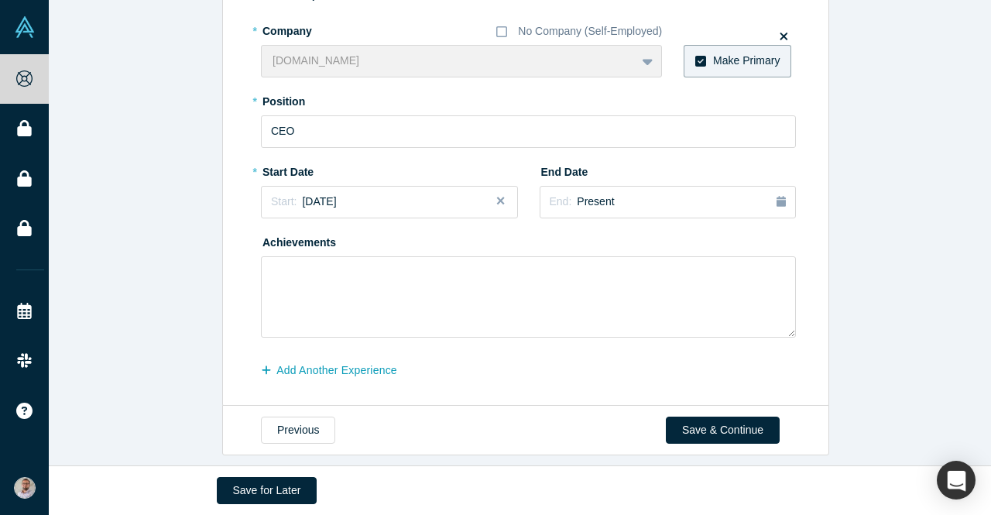
click at [392, 237] on div "Achievements" at bounding box center [528, 283] width 535 height 108
click at [336, 297] on textarea at bounding box center [528, 296] width 535 height 81
type textarea "1st place in President Tech Award 2024 Attracted Venture"
click at [457, 370] on div "Add Another Experience" at bounding box center [528, 371] width 535 height 25
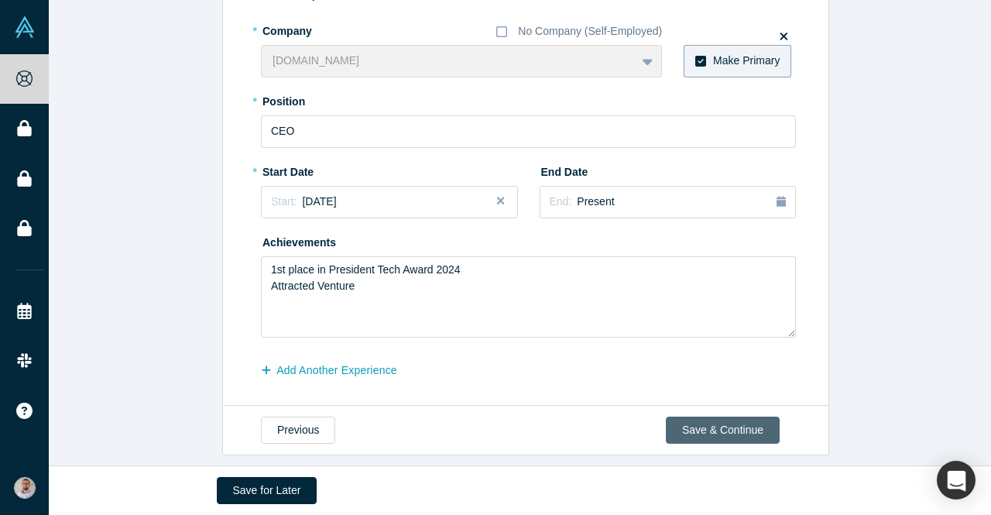
click at [725, 430] on button "Save & Continue" at bounding box center [723, 429] width 114 height 27
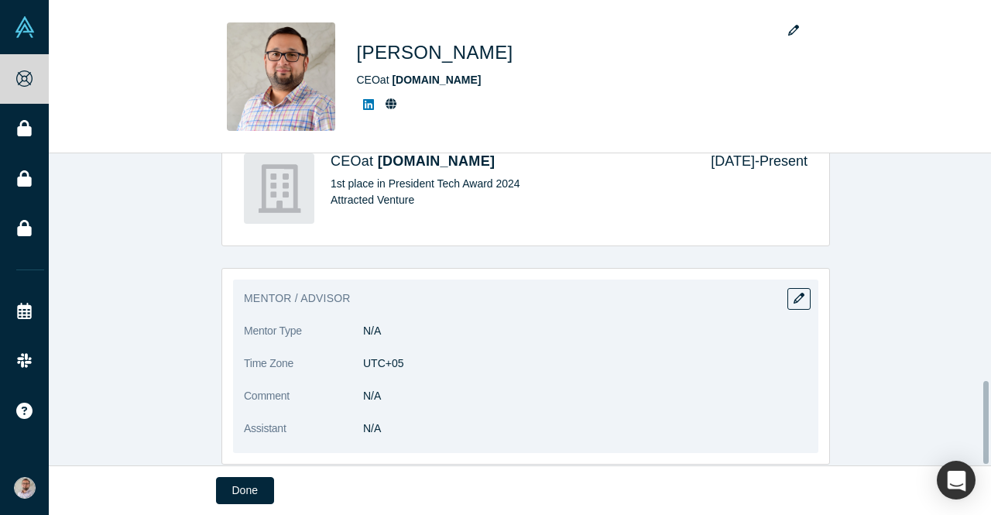
scroll to position [861, 0]
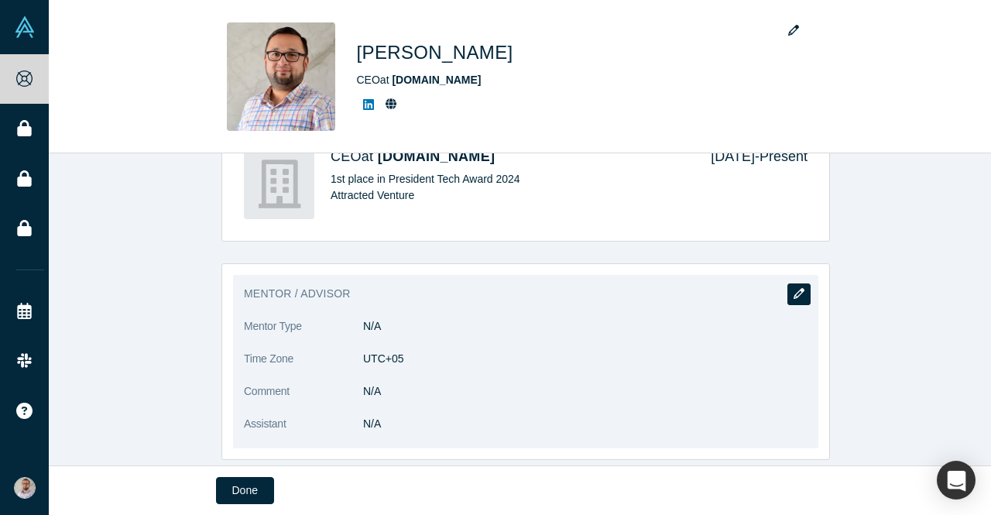
click at [792, 283] on button "button" at bounding box center [798, 294] width 23 height 22
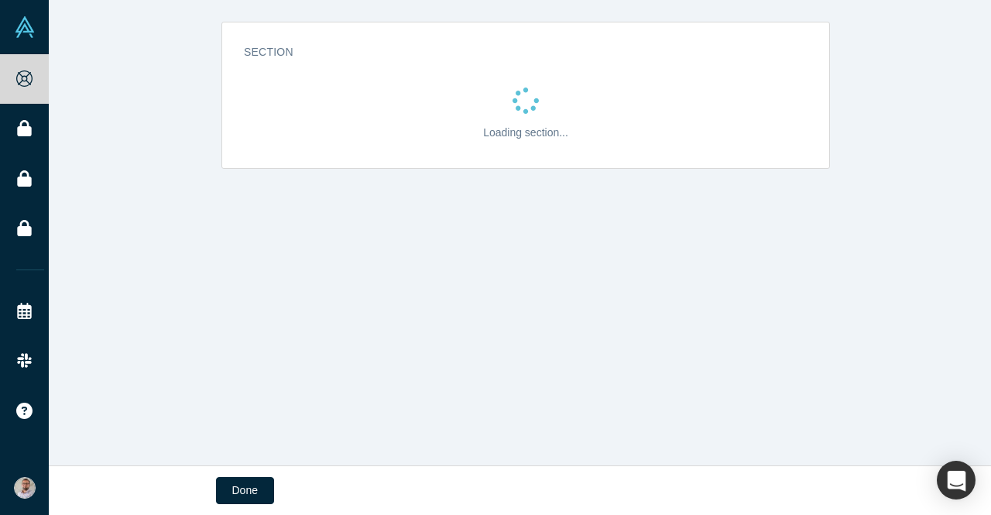
scroll to position [0, 0]
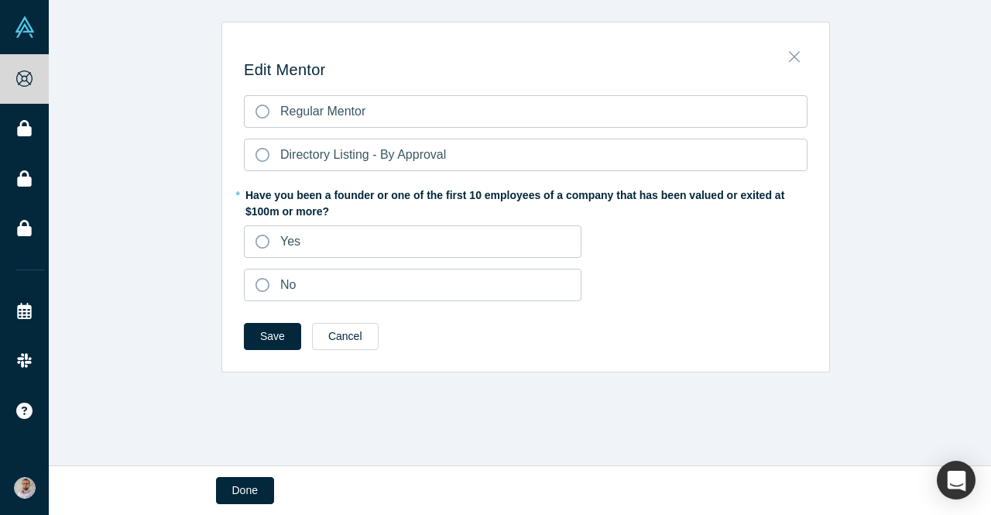
click at [789, 57] on icon "Close" at bounding box center [794, 56] width 11 height 17
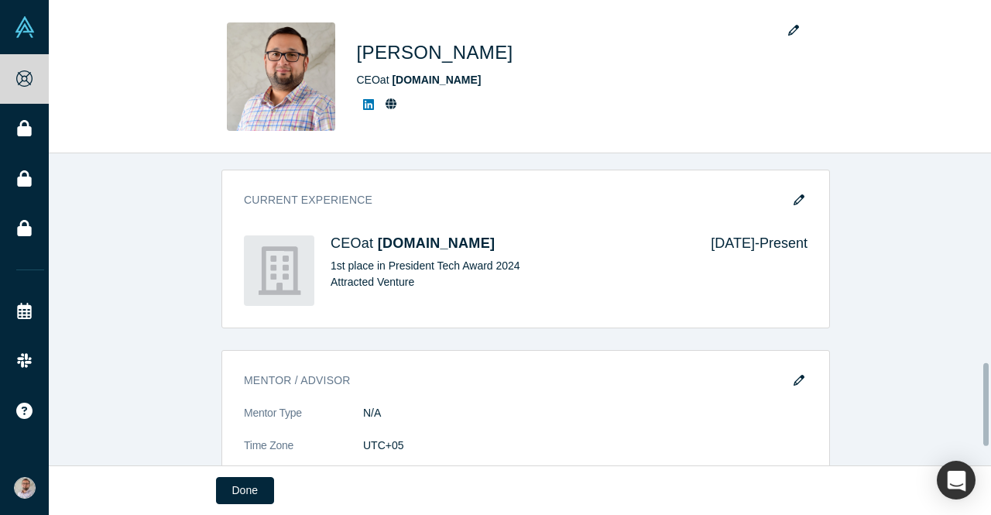
scroll to position [861, 0]
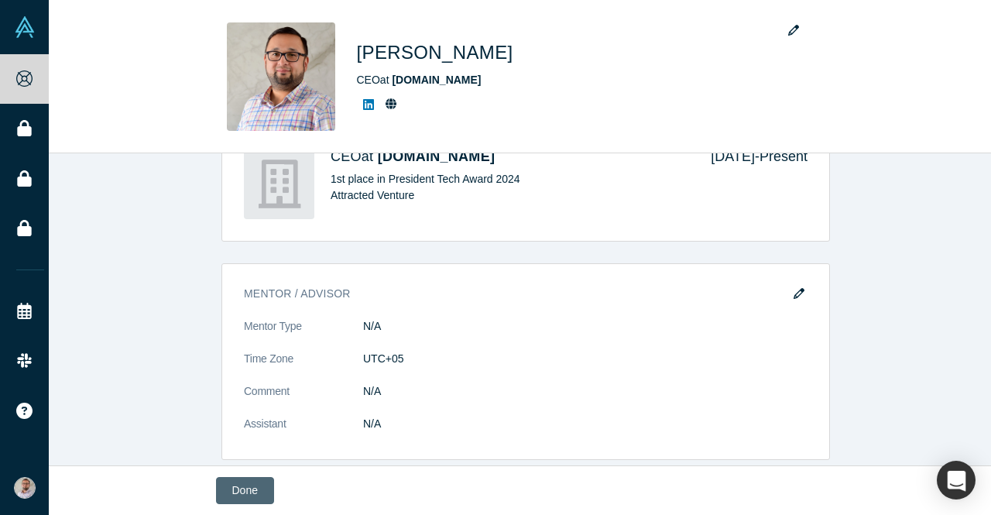
click at [259, 486] on button "Done" at bounding box center [245, 490] width 58 height 27
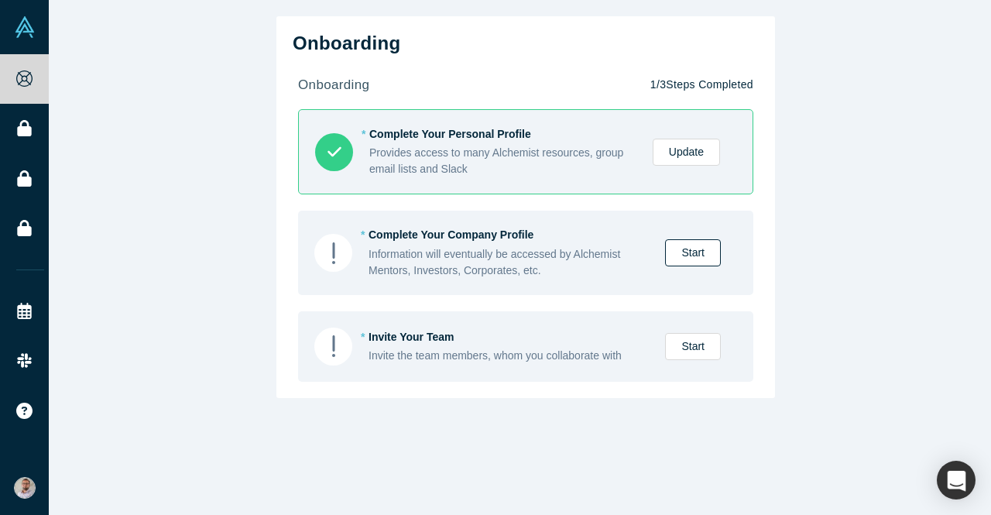
click at [688, 255] on link "Start" at bounding box center [693, 252] width 56 height 27
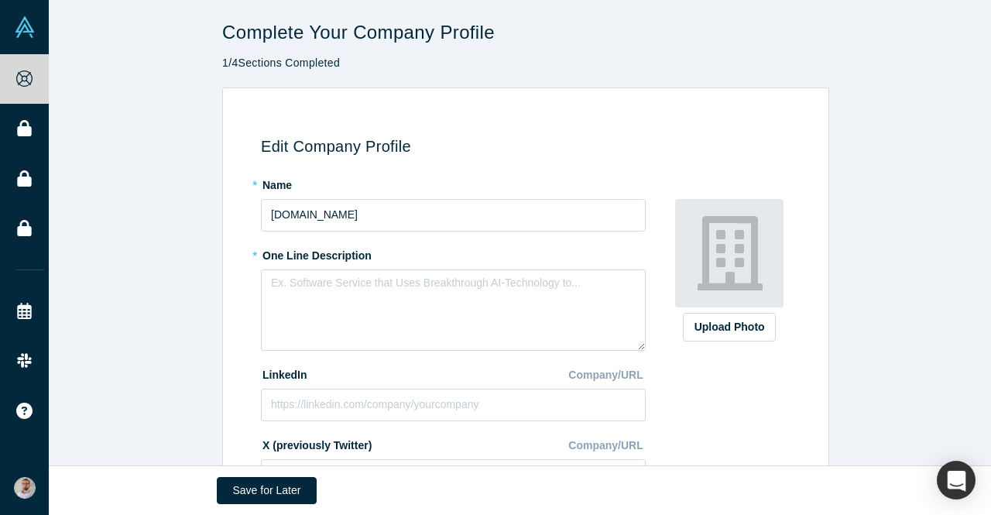
click at [761, 243] on img at bounding box center [729, 253] width 108 height 108
click at [728, 330] on div "Upload Photo" at bounding box center [729, 327] width 70 height 16
click at [0, 0] on input "Upload Photo" at bounding box center [0, 0] width 0 height 0
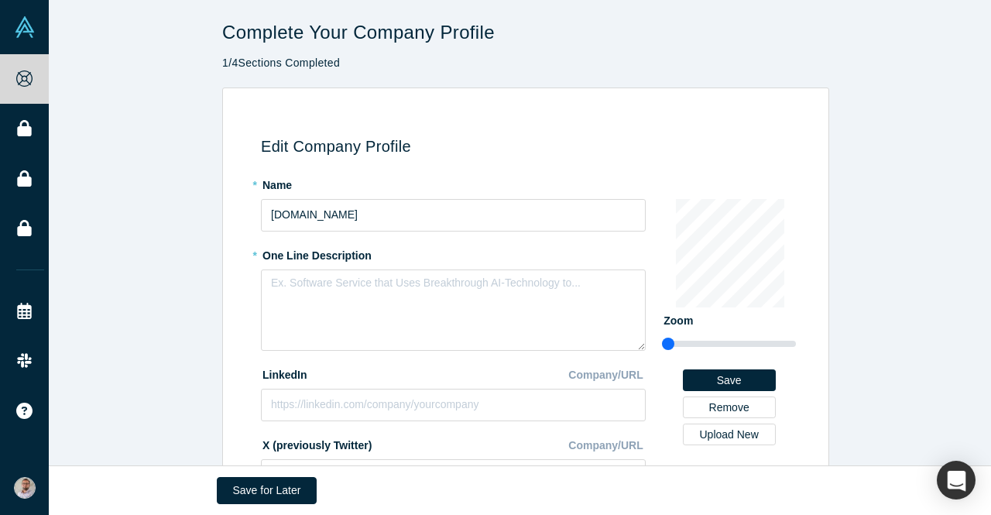
drag, startPoint x: 670, startPoint y: 340, endPoint x: 574, endPoint y: 337, distance: 96.0
click at [662, 337] on input "range" at bounding box center [729, 343] width 134 height 19
click at [731, 407] on button "Remove" at bounding box center [729, 407] width 93 height 22
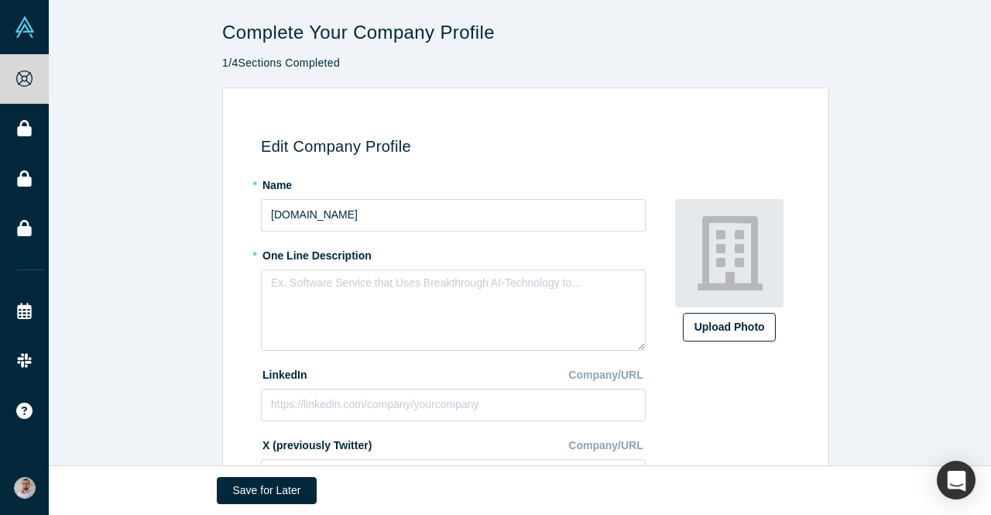
click at [718, 338] on label "Upload Photo" at bounding box center [729, 327] width 93 height 29
click at [0, 0] on input "Upload Photo" at bounding box center [0, 0] width 0 height 0
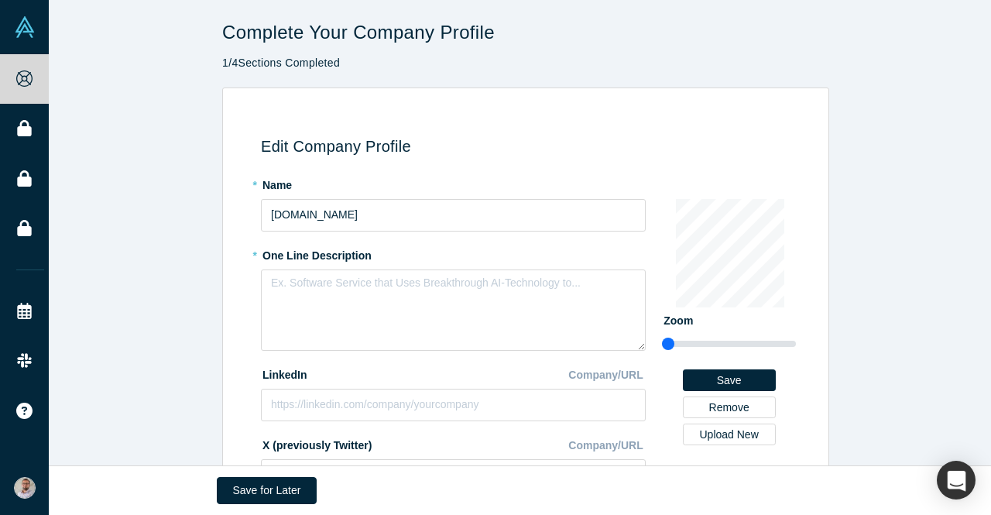
drag, startPoint x: 673, startPoint y: 344, endPoint x: 619, endPoint y: 342, distance: 54.2
type input "0.75"
click at [662, 342] on input "range" at bounding box center [729, 343] width 134 height 19
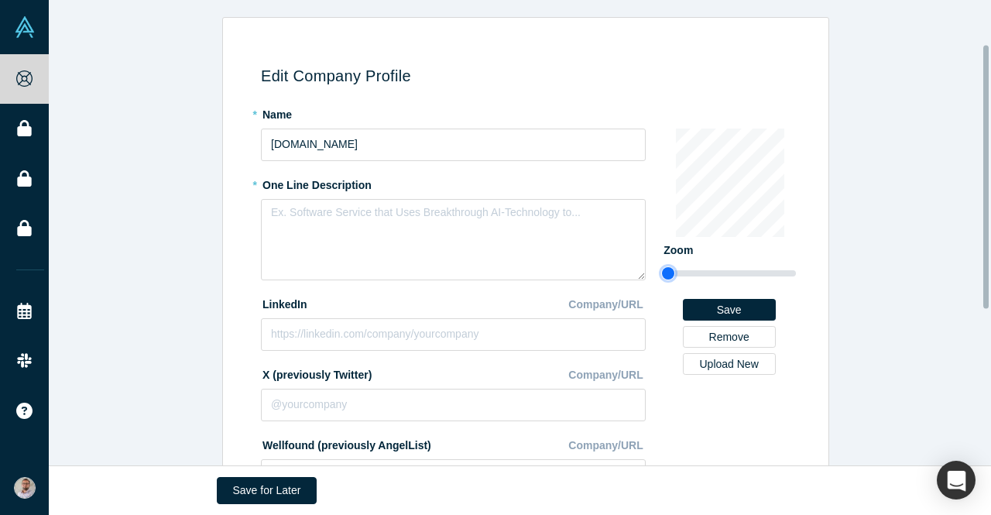
scroll to position [77, 0]
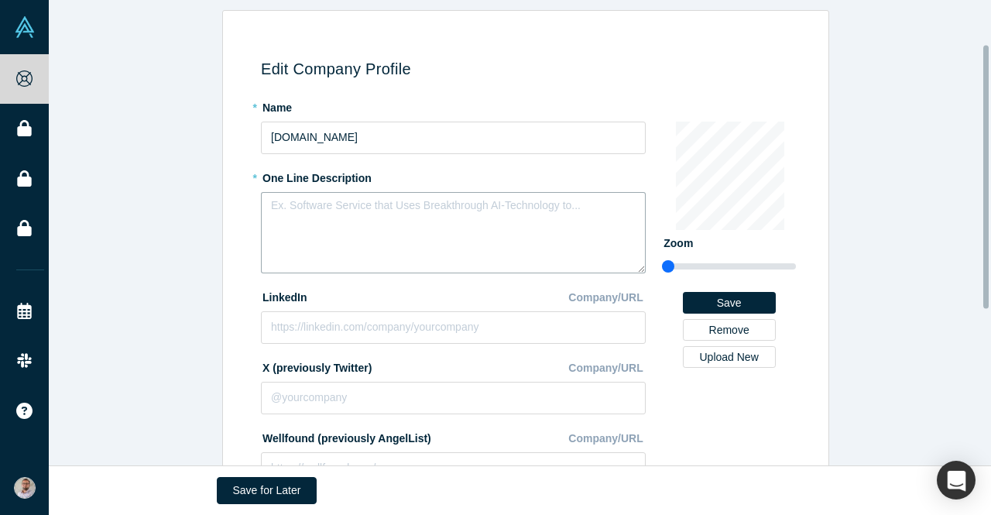
click at [410, 229] on textarea at bounding box center [453, 232] width 385 height 81
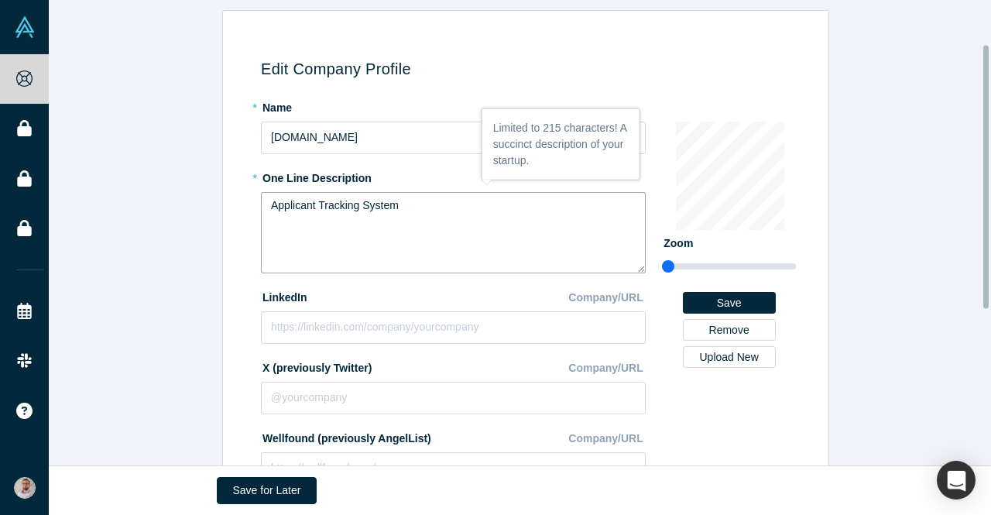
type textarea "Applicant Tracking System"
click at [128, 224] on div "Edit Company Profile * Name jobster.hr * One Line Description Applicant Trackin…" at bounding box center [526, 340] width 954 height 660
click at [432, 331] on input at bounding box center [453, 327] width 385 height 33
paste input "https://www.linkedin.com/company/jobster-hr"
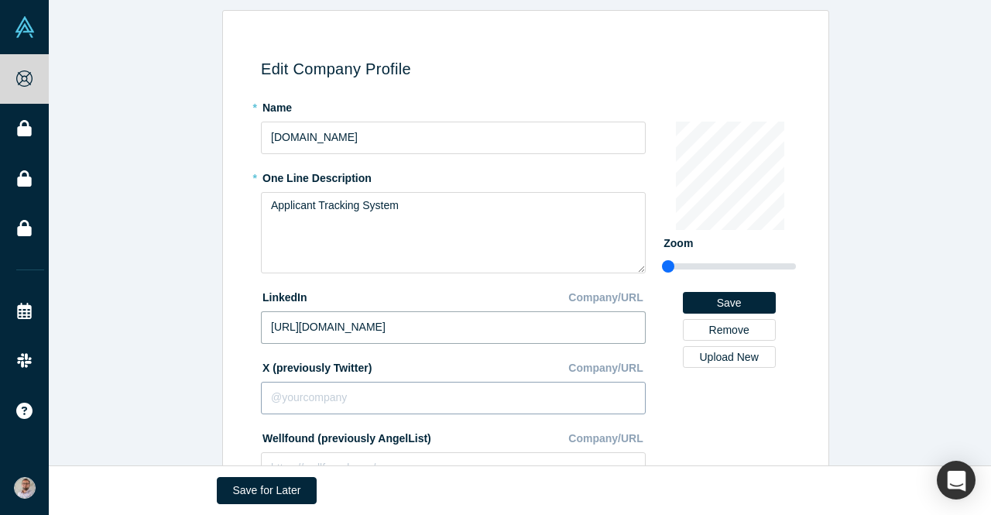
type input "https://www.linkedin.com/company/jobster-hr"
click at [372, 389] on input at bounding box center [453, 398] width 385 height 33
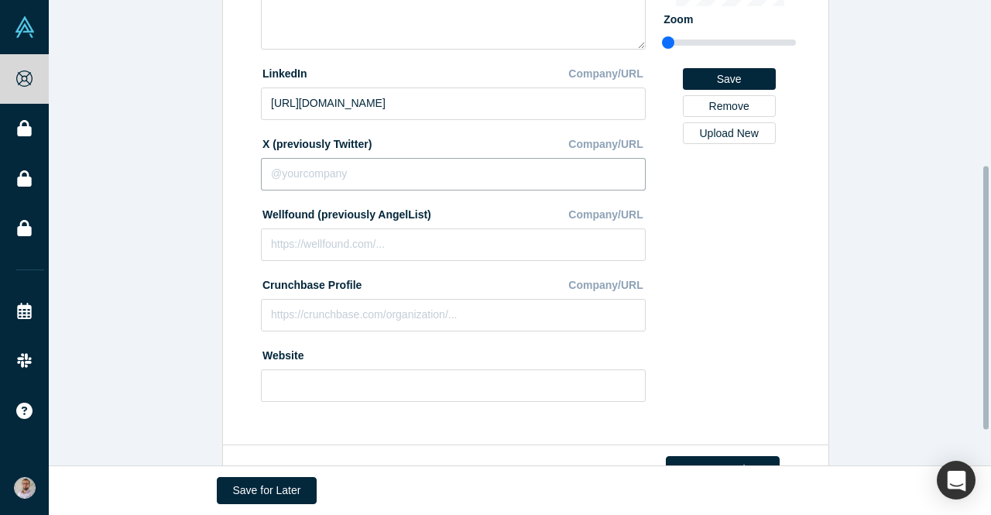
scroll to position [232, 0]
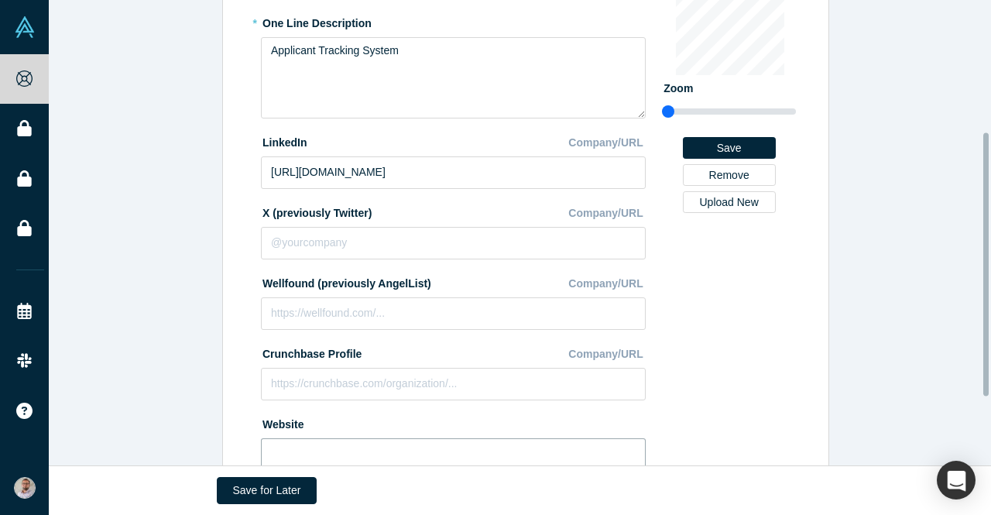
click at [358, 445] on input at bounding box center [453, 454] width 385 height 33
type input "https://jobster.hr/en"
click at [907, 361] on div "Edit Company Profile * Name jobster.hr * One Line Description Applicant Trackin…" at bounding box center [526, 185] width 954 height 660
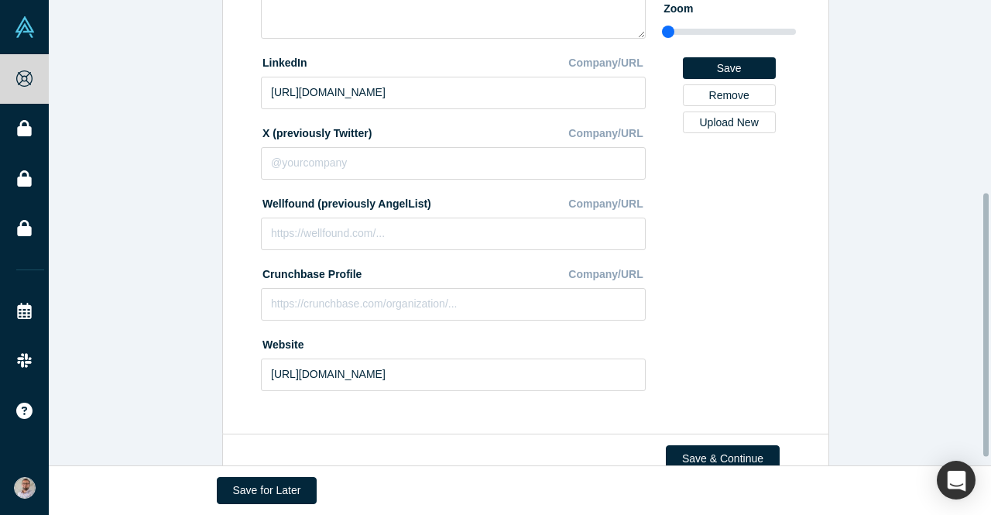
scroll to position [351, 0]
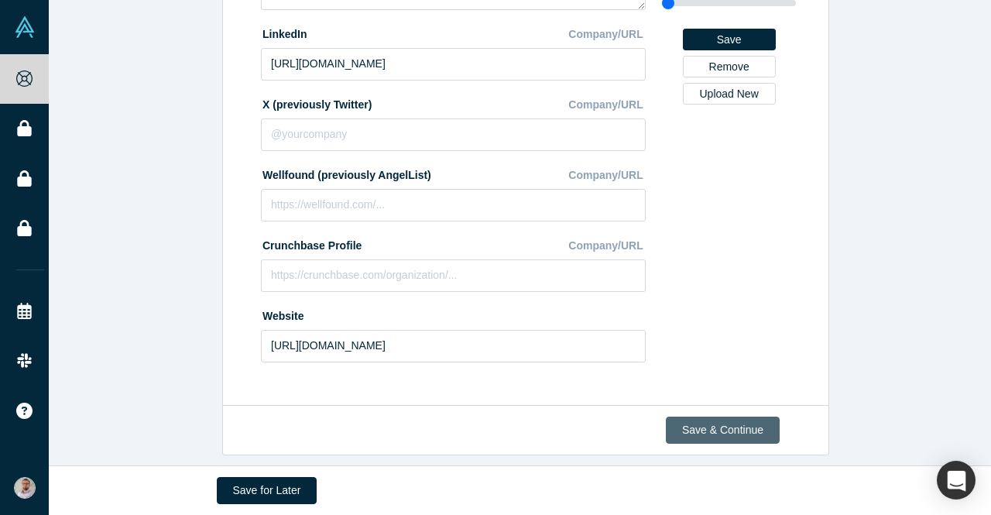
click at [708, 421] on button "Save & Continue" at bounding box center [723, 429] width 114 height 27
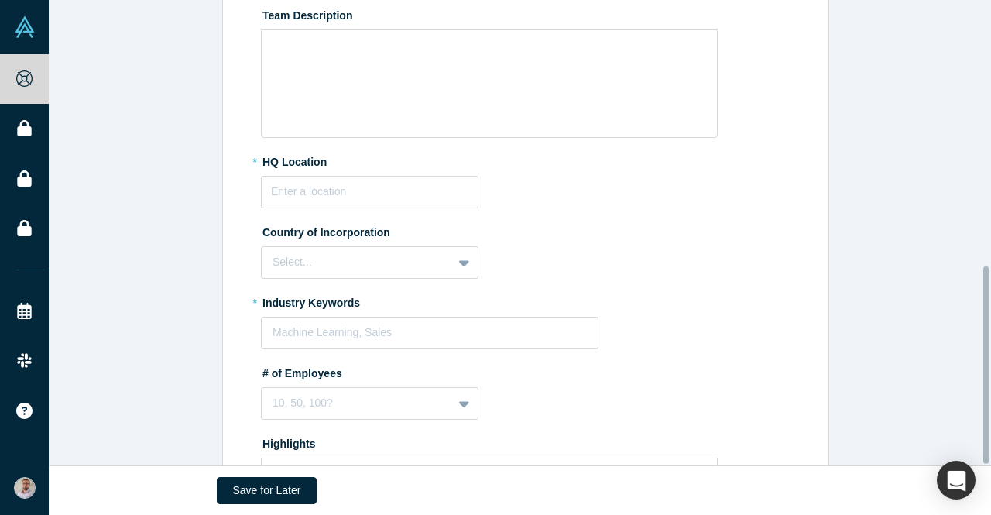
scroll to position [0, 0]
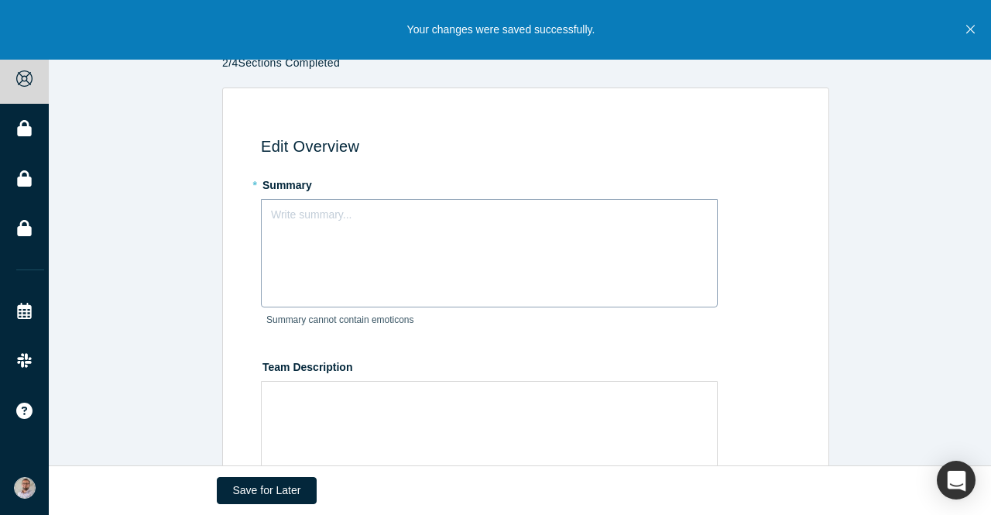
click at [499, 275] on div "Write summary..." at bounding box center [489, 253] width 457 height 108
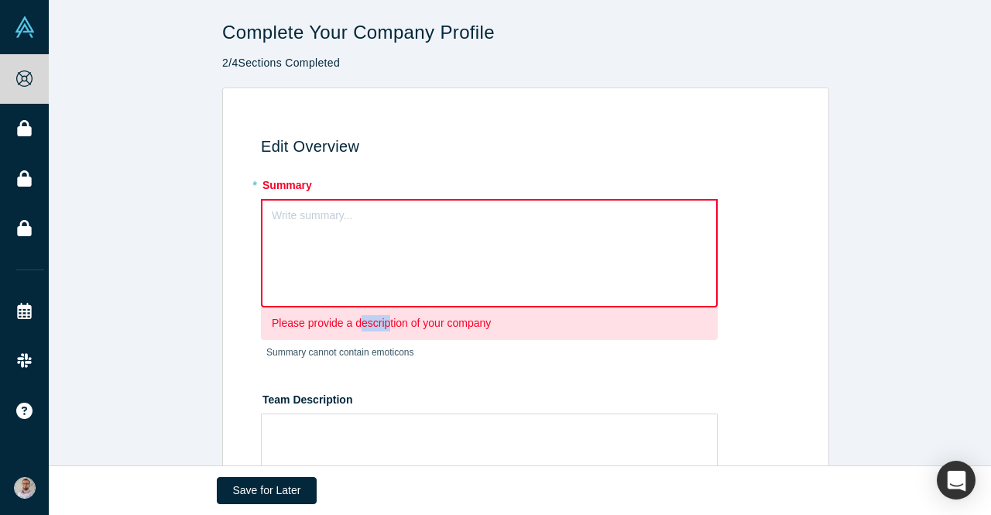
drag, startPoint x: 351, startPoint y: 321, endPoint x: 382, endPoint y: 321, distance: 31.0
click at [382, 321] on div "Write summary... Please provide a description of your company Summary cannot co…" at bounding box center [489, 287] width 457 height 176
click at [261, 211] on div "Write summary..." at bounding box center [489, 253] width 457 height 108
click at [307, 219] on div "rdw-editor" at bounding box center [489, 213] width 434 height 16
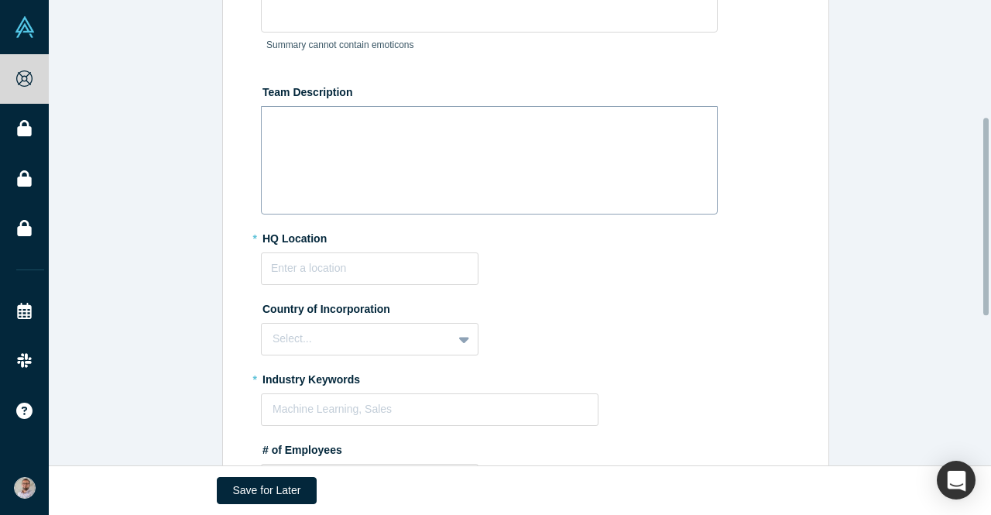
scroll to position [310, 0]
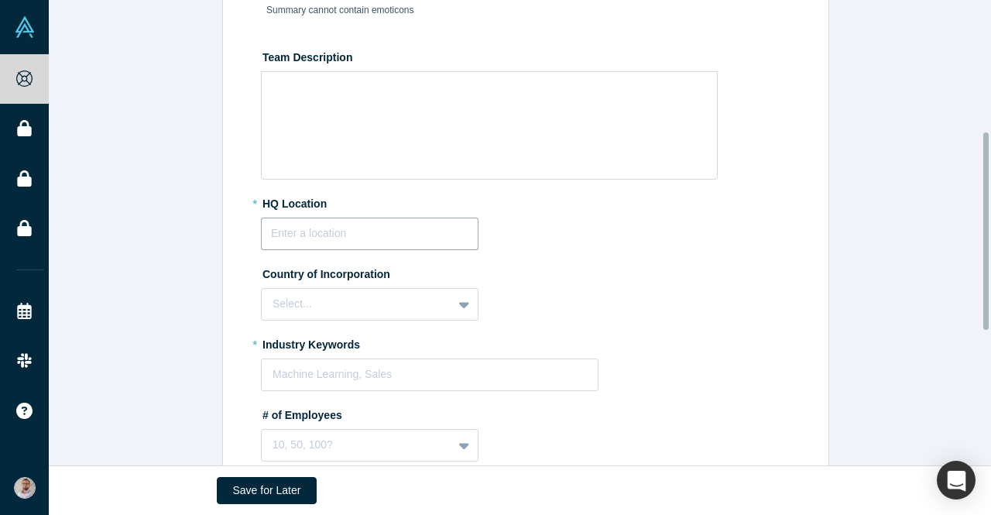
click at [320, 239] on input "text" at bounding box center [370, 234] width 218 height 33
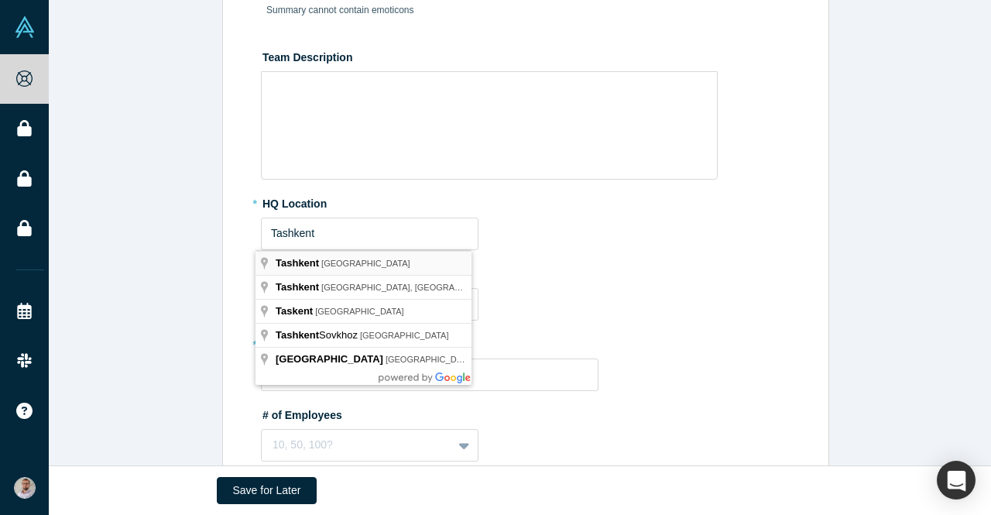
type input "Tashkent, Uzbekistan"
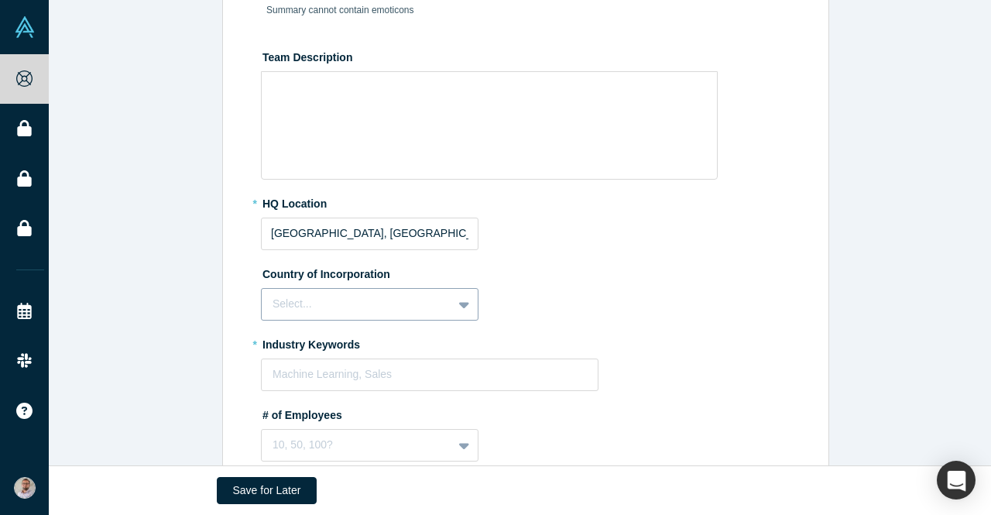
click at [449, 309] on div "Select..." at bounding box center [370, 304] width 218 height 33
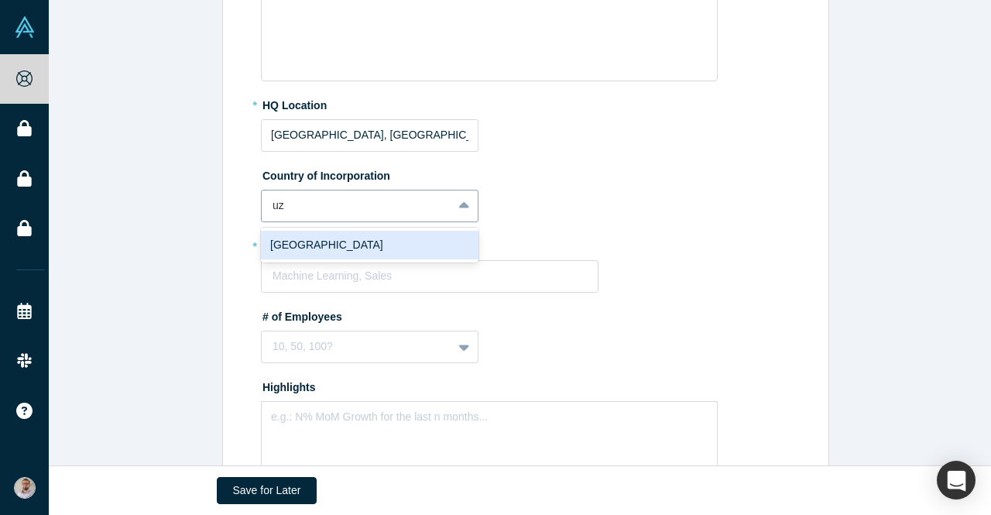
type input "uzb"
click at [348, 231] on div "Uzbekistan" at bounding box center [370, 245] width 218 height 29
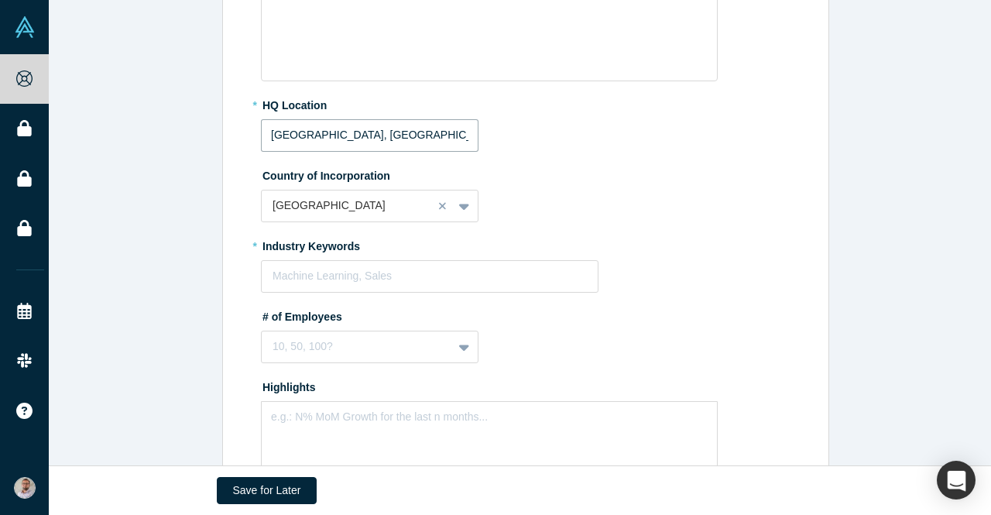
drag, startPoint x: 303, startPoint y: 135, endPoint x: 716, endPoint y: 170, distance: 414.8
click at [584, 154] on fieldset "* Summary Jobster.hr Summary cannot contain emoticons Team Description * HQ Loc…" at bounding box center [528, 177] width 535 height 827
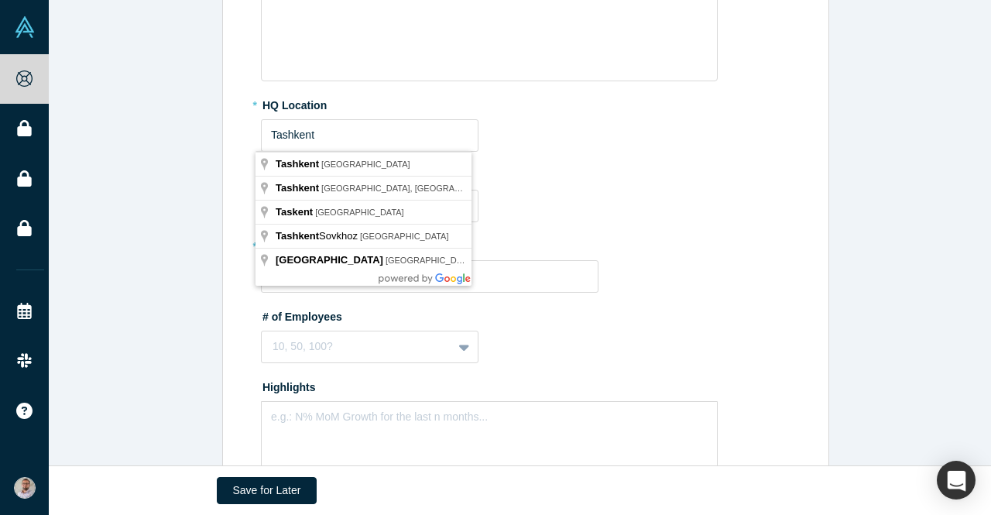
click at [725, 169] on label "Country of Incorporation" at bounding box center [528, 174] width 535 height 22
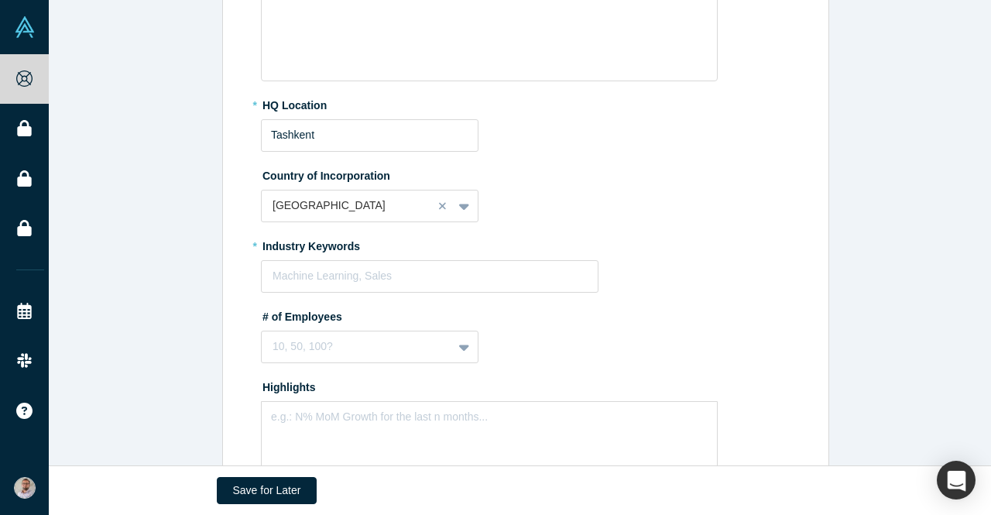
type input "Tashkent, Uzbekistan"
click at [411, 275] on div at bounding box center [429, 275] width 314 height 19
type input "HR"
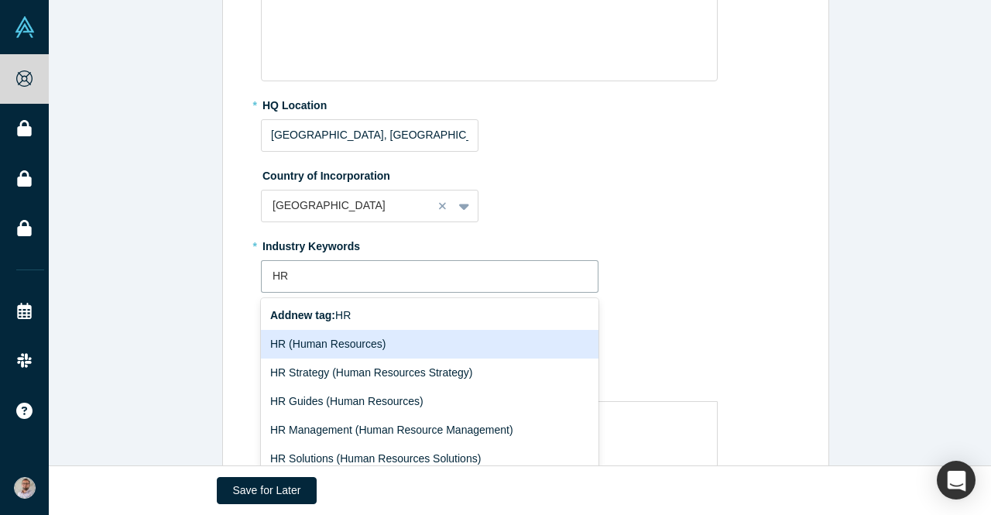
click at [369, 349] on div "HR (Human Resources)" at bounding box center [430, 344] width 338 height 29
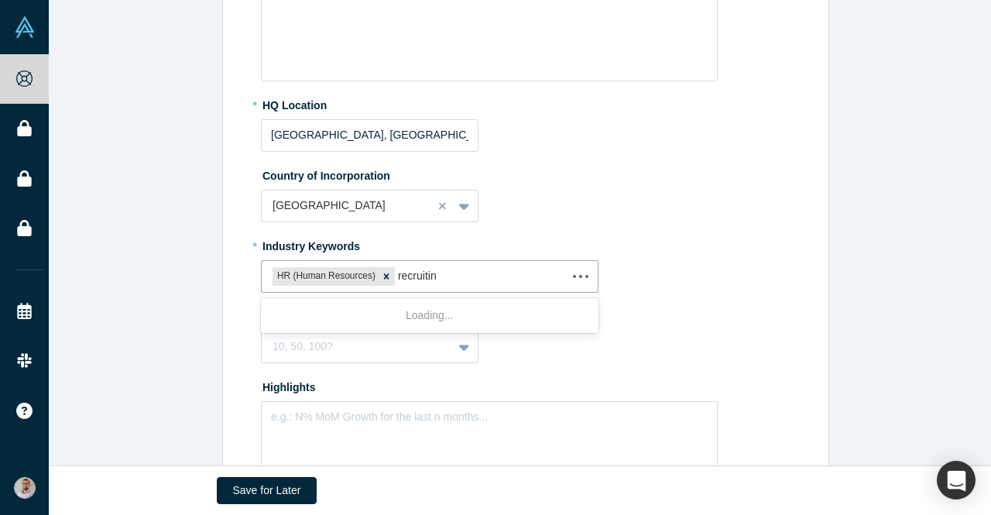
type input "recruiting"
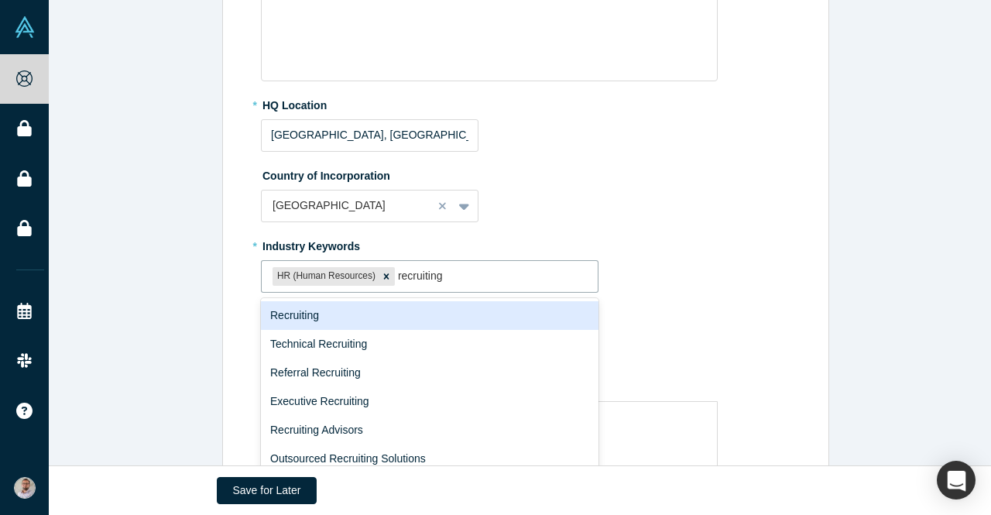
click at [313, 316] on div "Recruiting" at bounding box center [430, 315] width 338 height 29
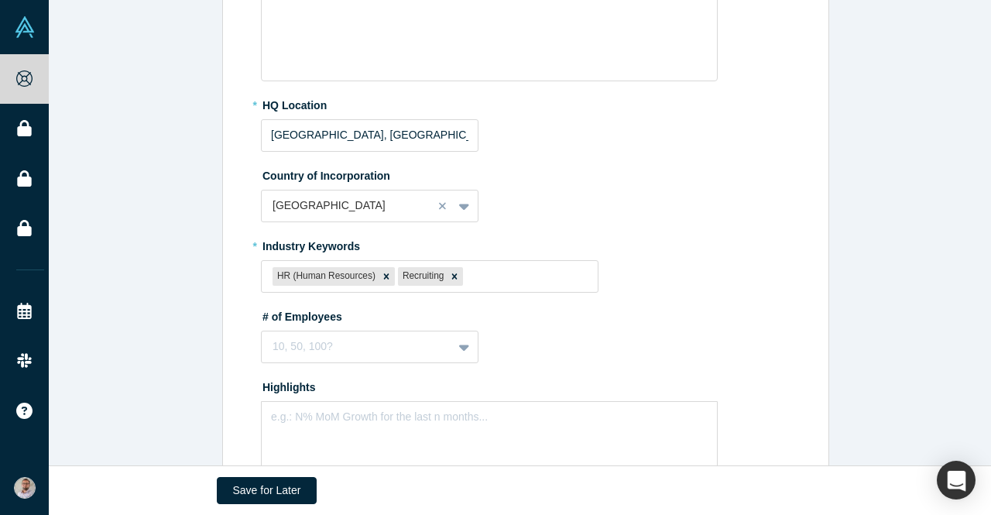
click at [690, 291] on div "* Industry Keywords HR (Human Resources) Recruiting To pick up a draggable item…" at bounding box center [528, 263] width 535 height 60
click at [460, 349] on div "10, 50, 100?" at bounding box center [370, 347] width 218 height 33
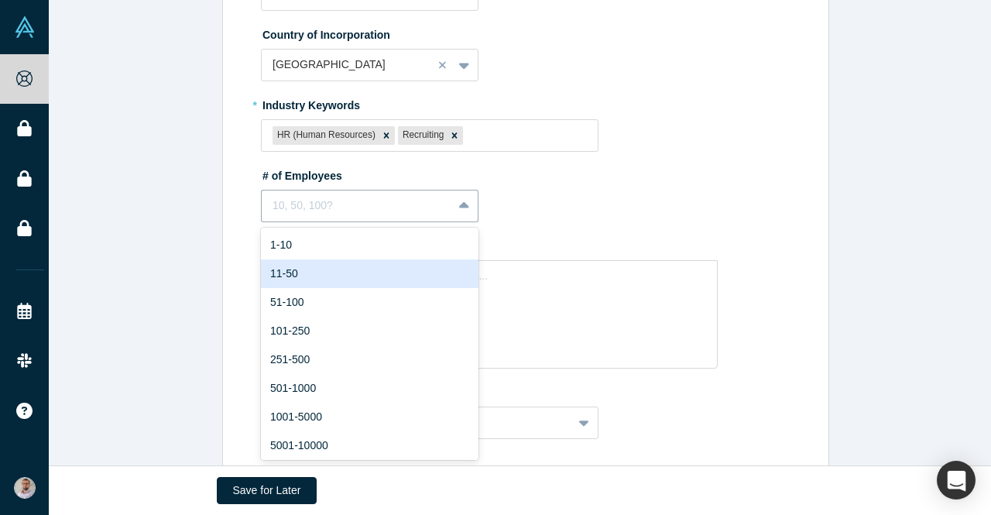
click at [344, 266] on div "11-50" at bounding box center [370, 273] width 218 height 29
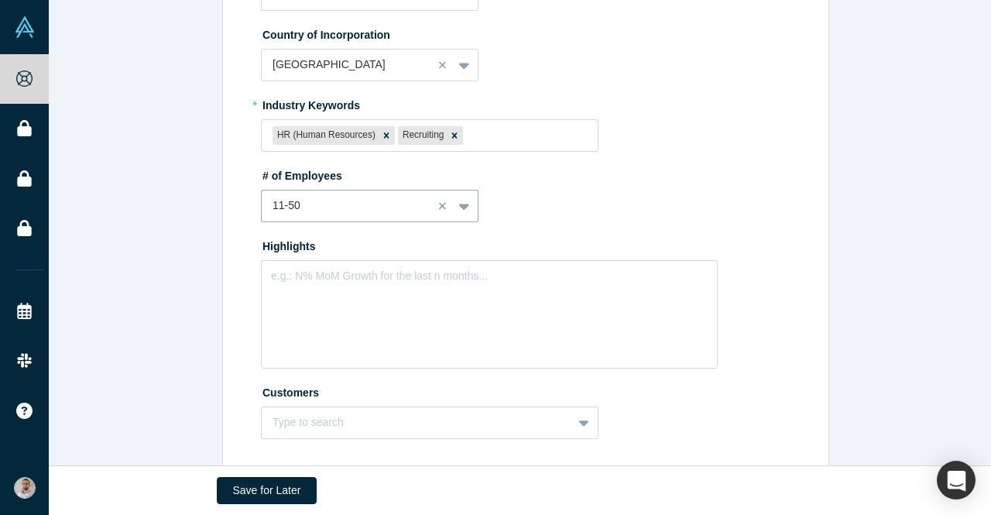
click at [862, 284] on div "Edit Overview * Summary Jobster.hr Summary cannot contain emoticons Team Descri…" at bounding box center [526, 6] width 954 height 934
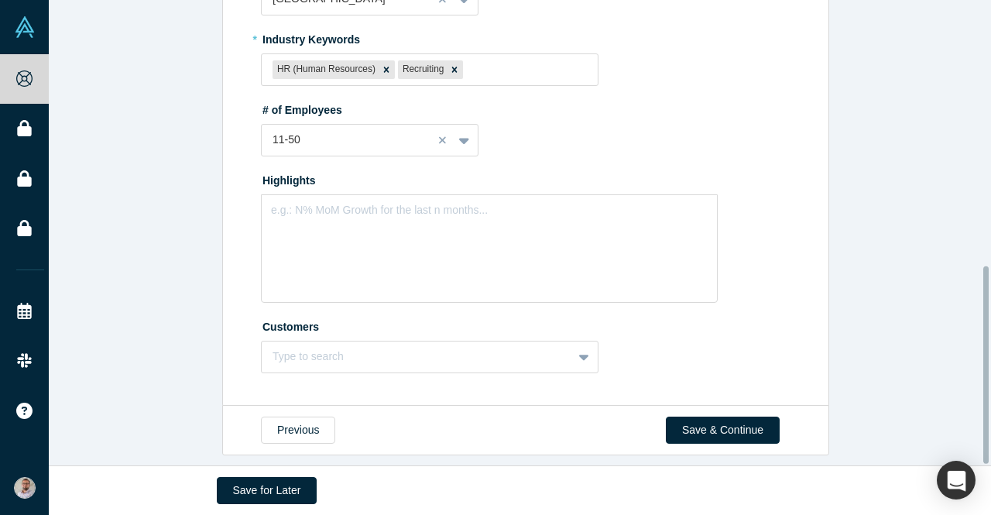
scroll to position [625, 0]
click at [345, 206] on div "e.g.: N% MoM Growth for the last n months..." at bounding box center [379, 210] width 217 height 16
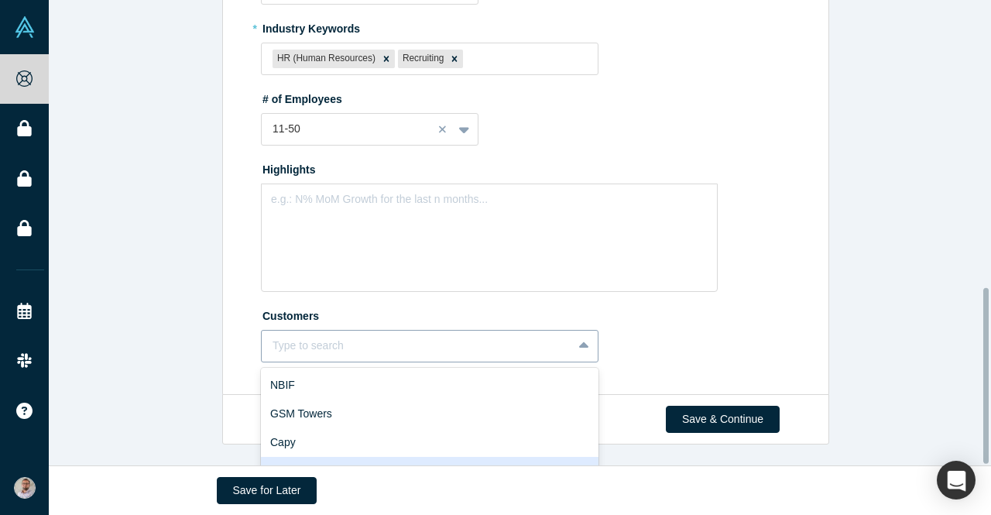
click at [435, 348] on div "10 results available. Use Up and Down to choose options, press Enter to select …" at bounding box center [430, 346] width 338 height 33
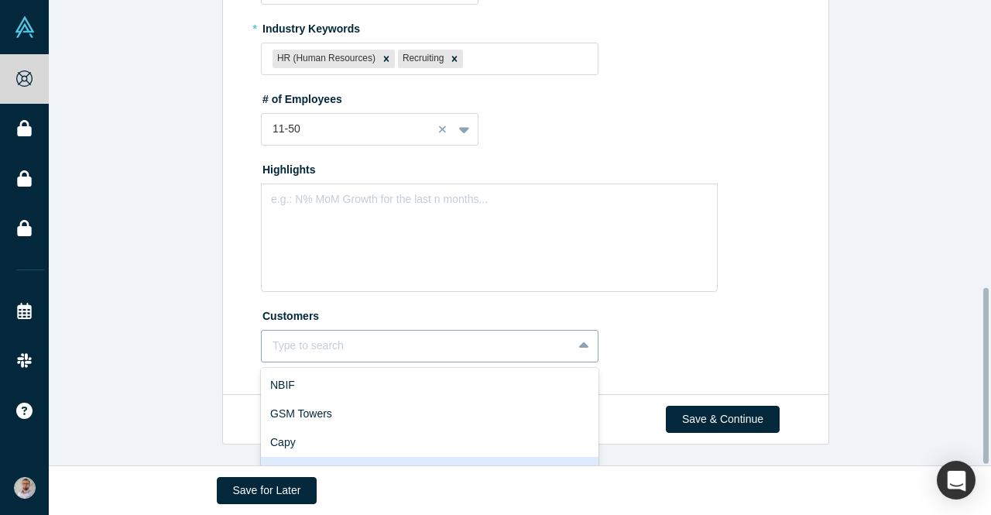
click at [548, 347] on div "10 results available. Use Up and Down to choose options, press Enter to select …" at bounding box center [430, 346] width 338 height 33
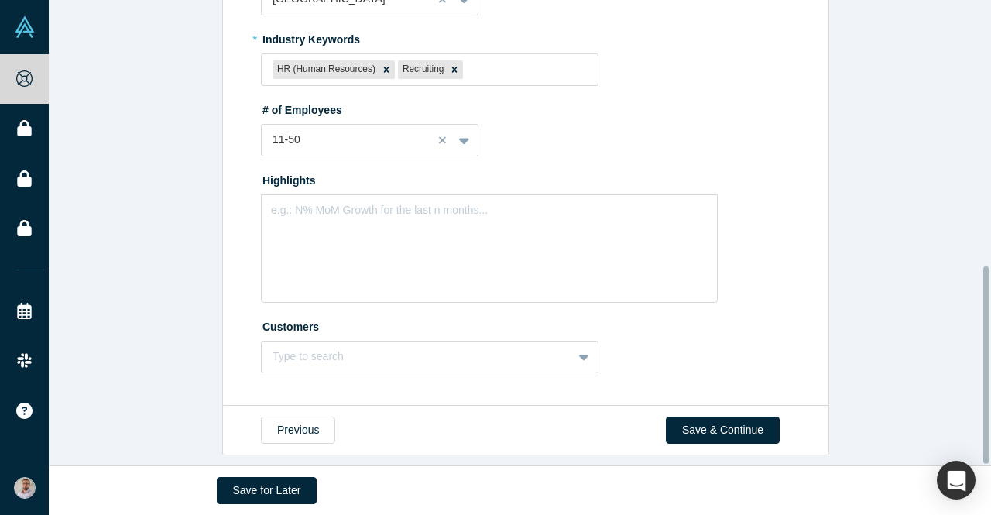
click at [716, 420] on button "Save & Continue" at bounding box center [723, 429] width 114 height 27
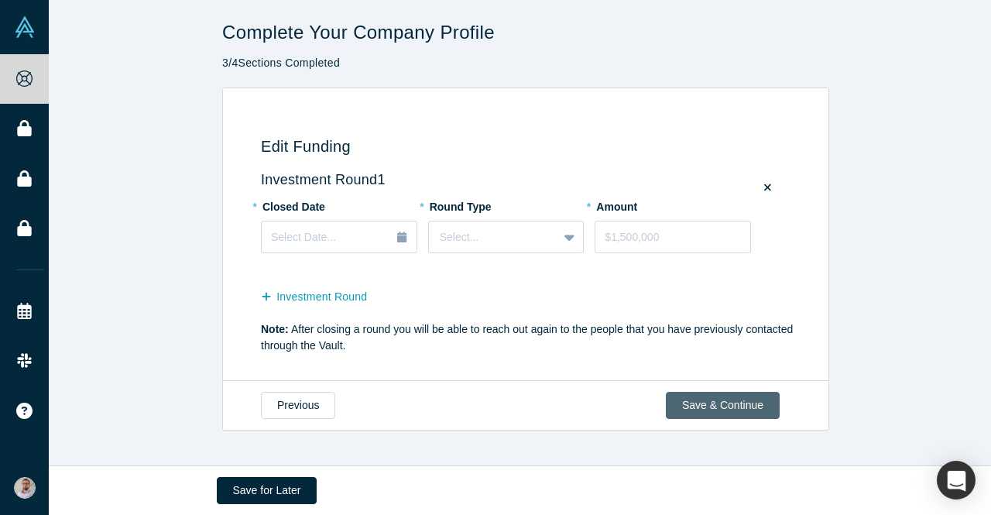
scroll to position [0, 0]
click at [764, 190] on icon at bounding box center [767, 187] width 7 height 11
click at [0, 0] on input "checkbox" at bounding box center [0, 0] width 0 height 0
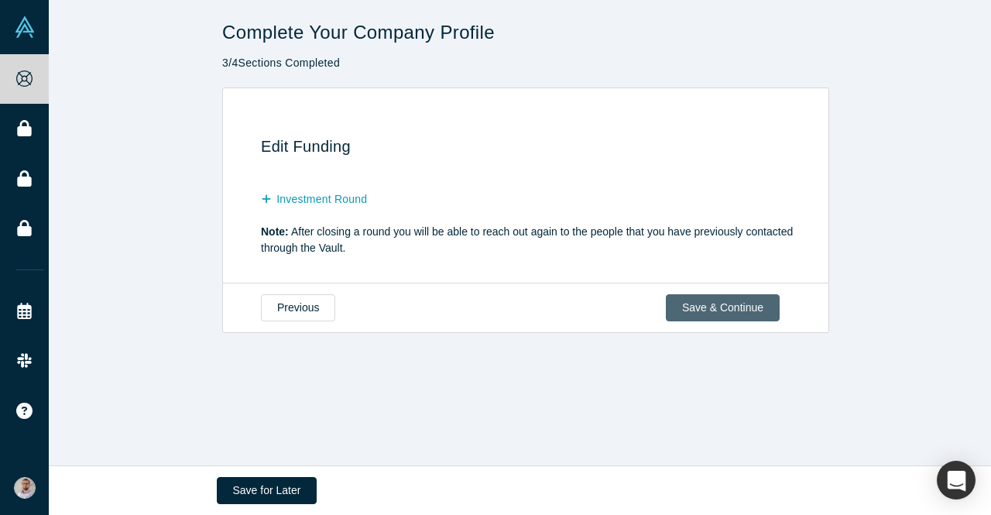
click at [717, 310] on button "Save & Continue" at bounding box center [723, 307] width 114 height 27
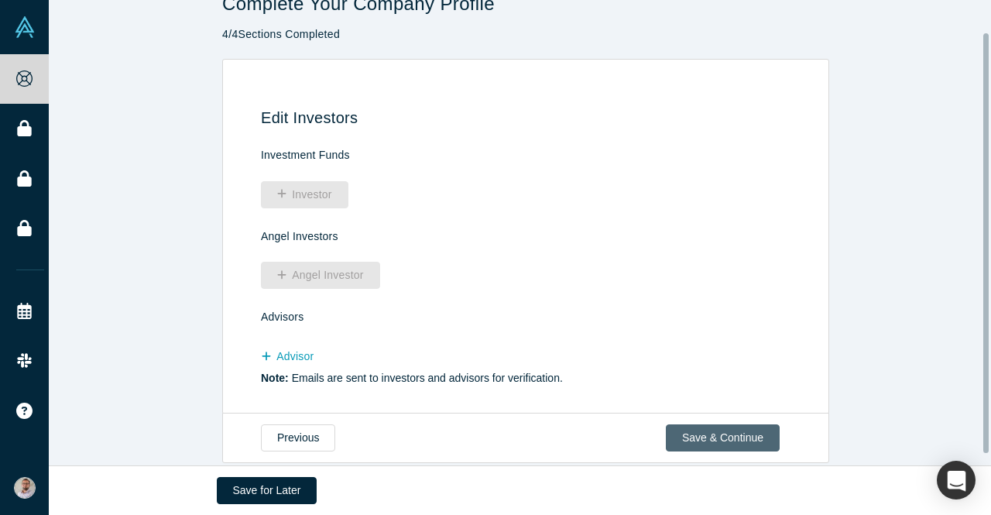
scroll to position [48, 0]
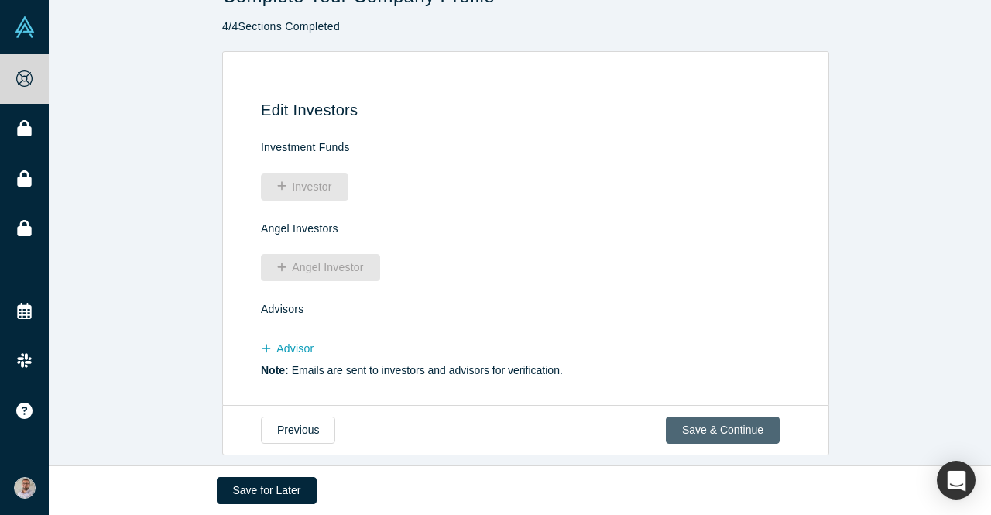
click at [712, 416] on button "Save & Continue" at bounding box center [723, 429] width 114 height 27
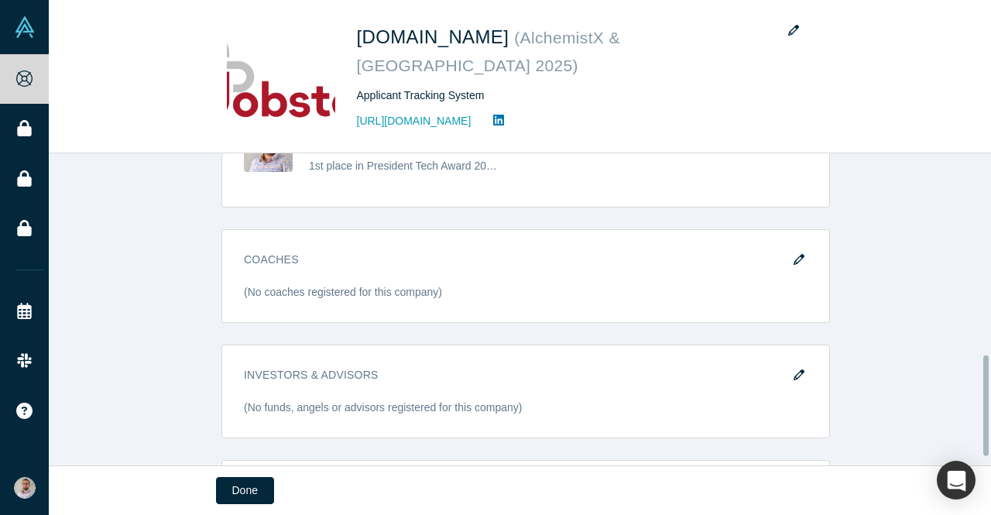
scroll to position [651, 0]
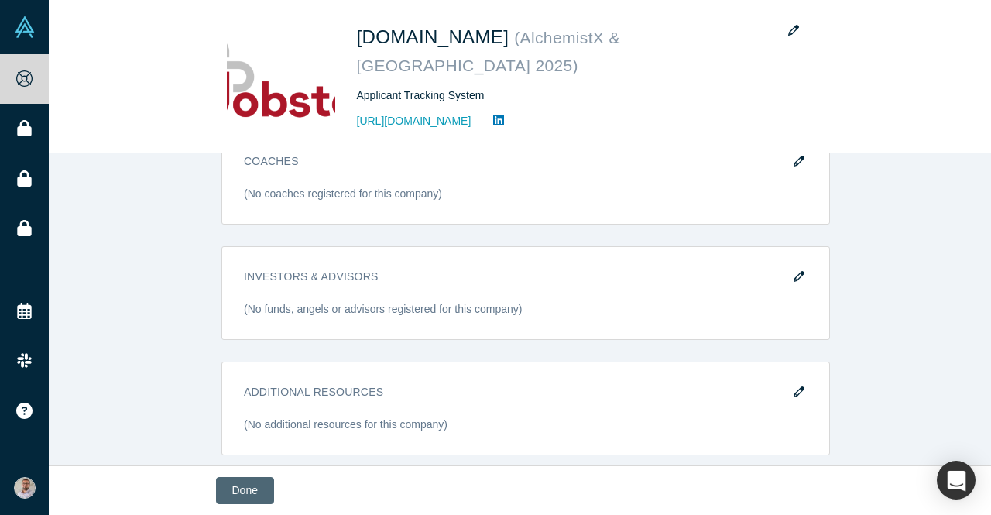
click at [253, 487] on button "Done" at bounding box center [245, 490] width 58 height 27
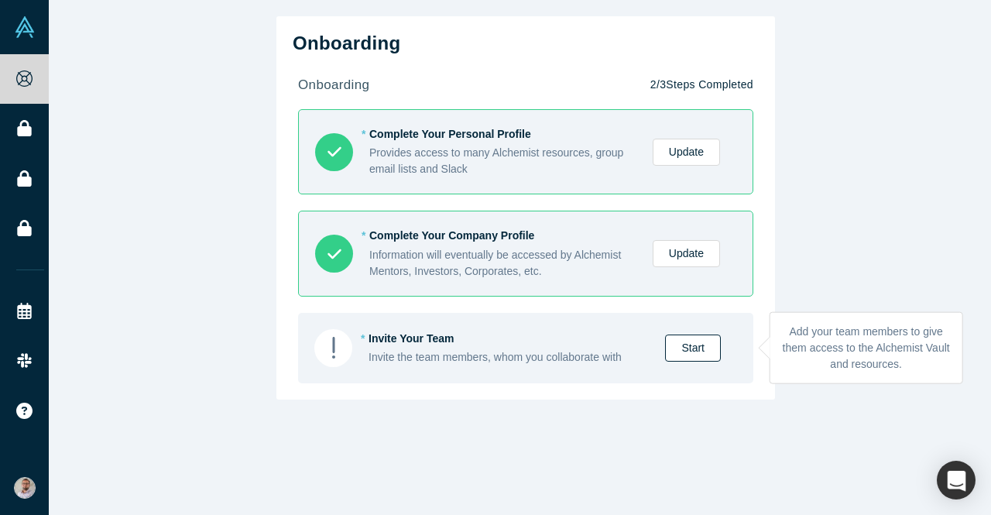
click at [695, 348] on link "Start" at bounding box center [693, 347] width 56 height 27
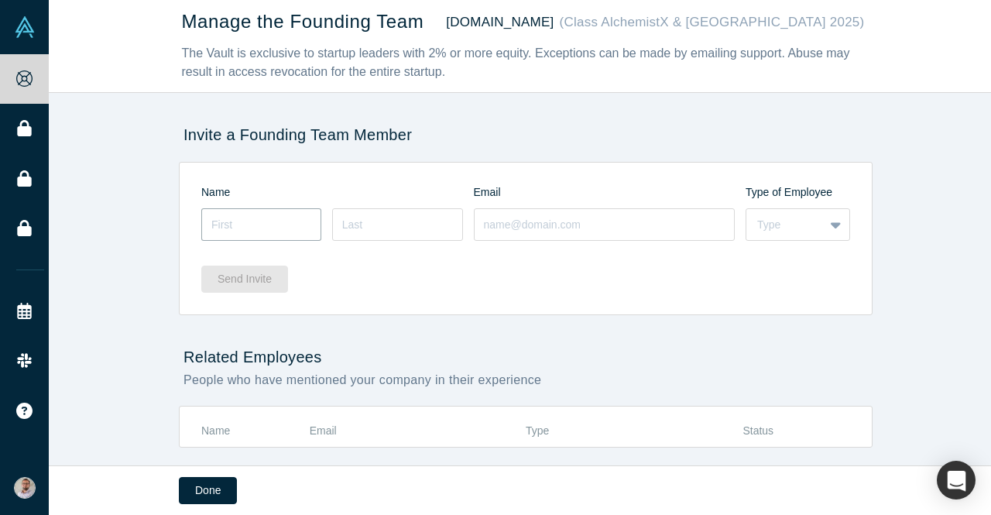
click at [243, 222] on input at bounding box center [261, 224] width 120 height 33
type input "Nurmuhammad"
type input "Abdurashidov"
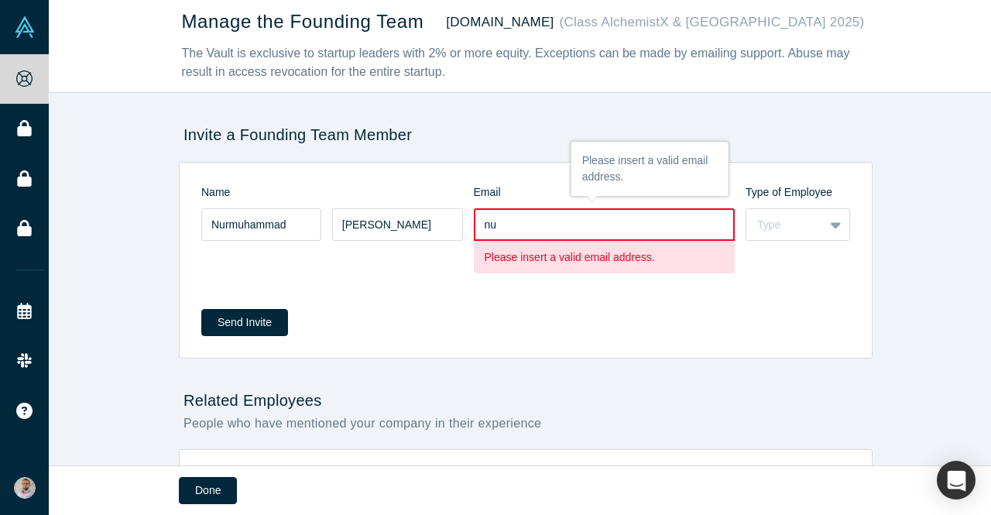
type input "n"
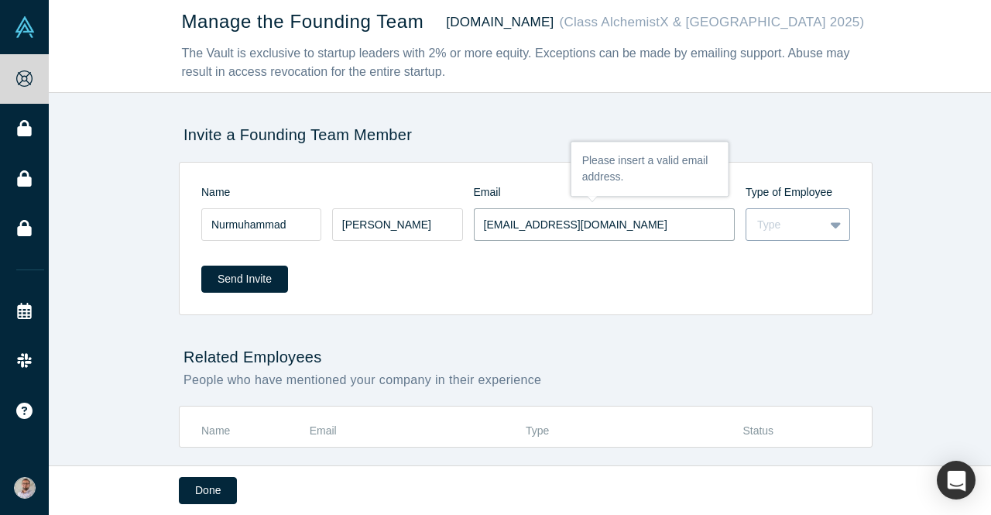
type input "cto@smartbox.uz"
click at [824, 237] on div at bounding box center [837, 224] width 26 height 31
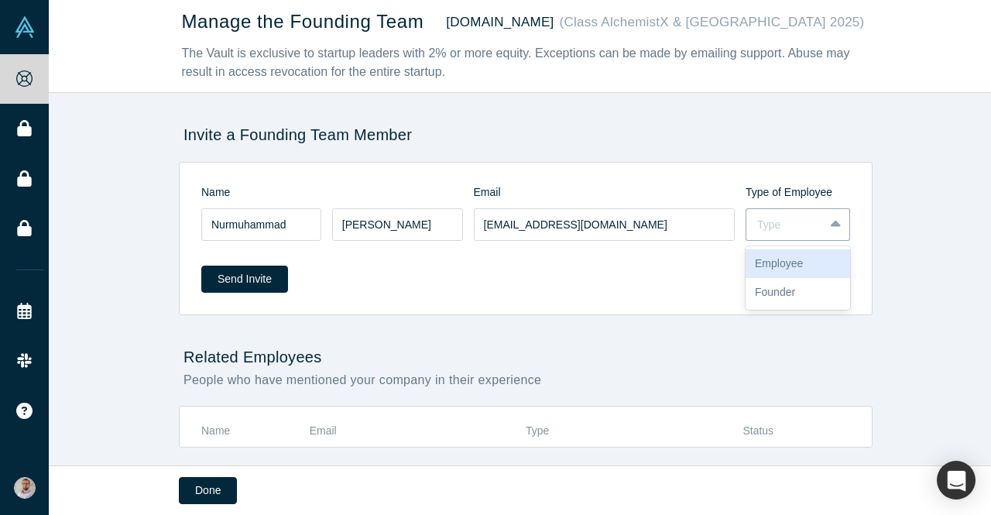
click at [804, 254] on div "Employee" at bounding box center [797, 263] width 105 height 29
click at [900, 248] on div "Manage the Founding Team jobster.hr (Class AlchemistX & Central Asia 2025) The …" at bounding box center [526, 238] width 954 height 477
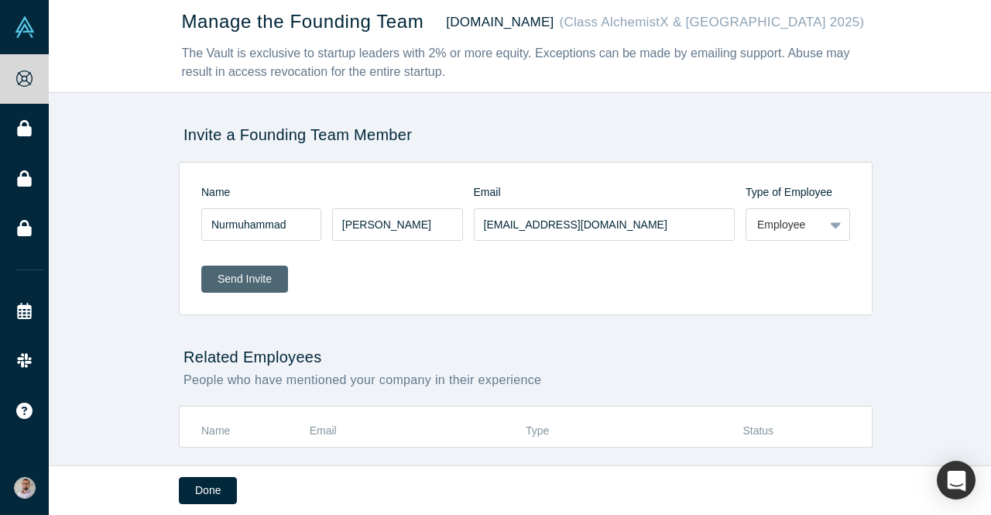
click at [244, 279] on button "Send Invite" at bounding box center [244, 279] width 87 height 27
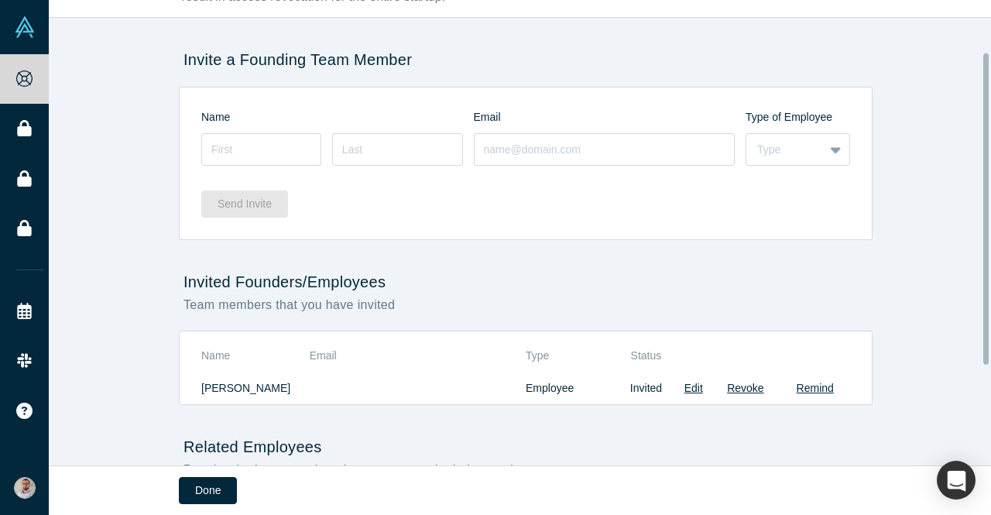
scroll to position [77, 0]
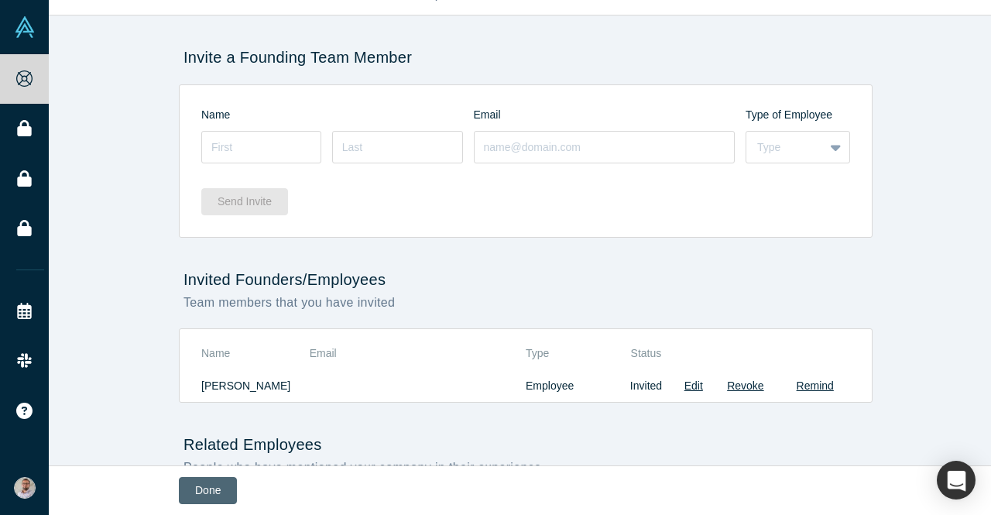
click at [204, 490] on button "Done" at bounding box center [208, 490] width 58 height 27
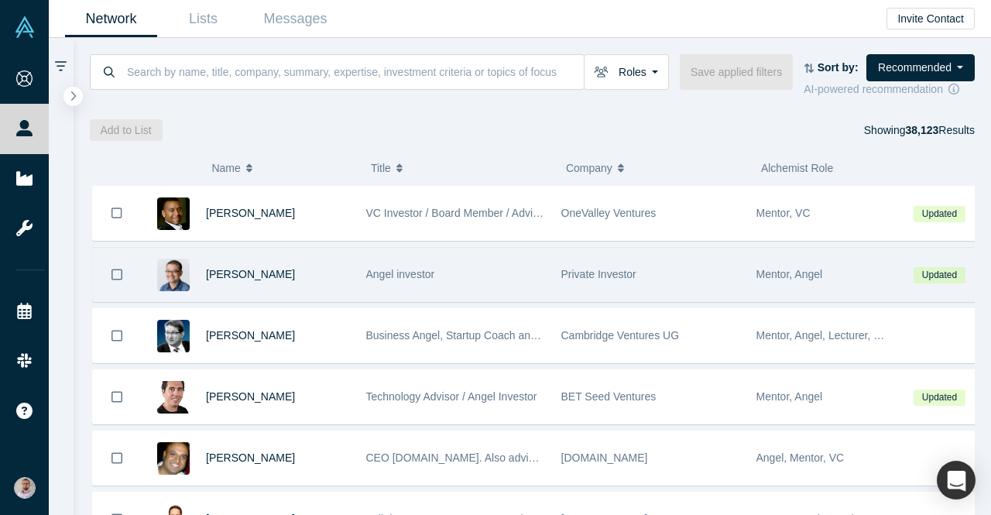
scroll to position [77, 0]
